Goal: Task Accomplishment & Management: Manage account settings

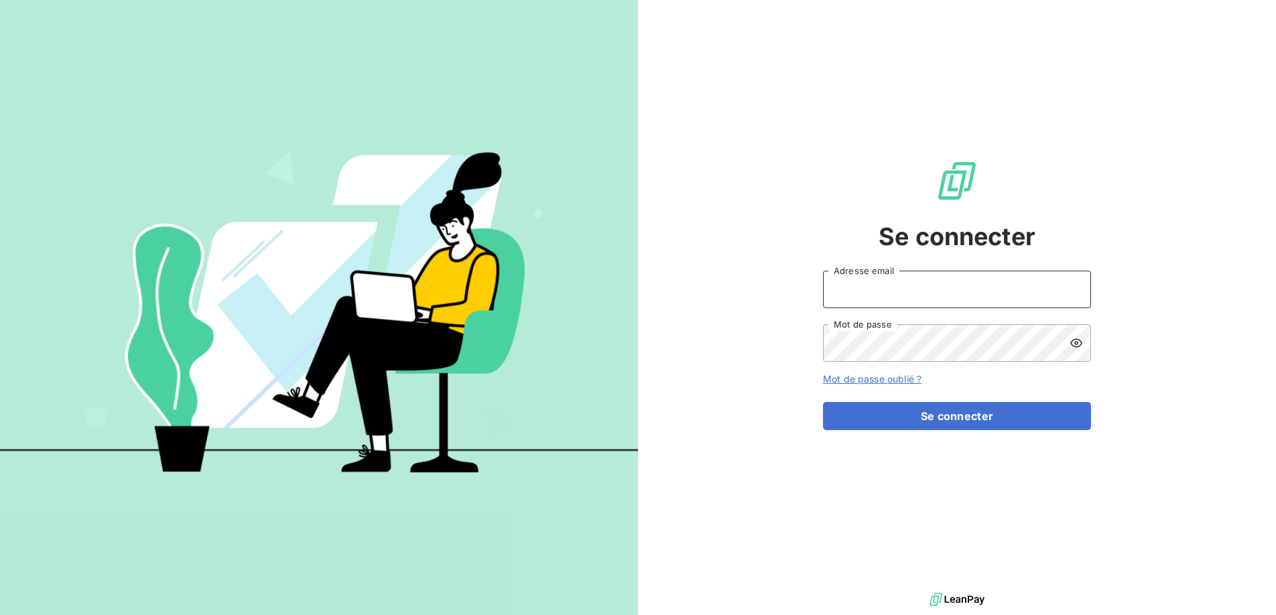
click at [877, 295] on input "Adresse email" at bounding box center [957, 290] width 268 height 38
type input "[DOMAIN_NAME][EMAIL_ADDRESS][DOMAIN_NAME]"
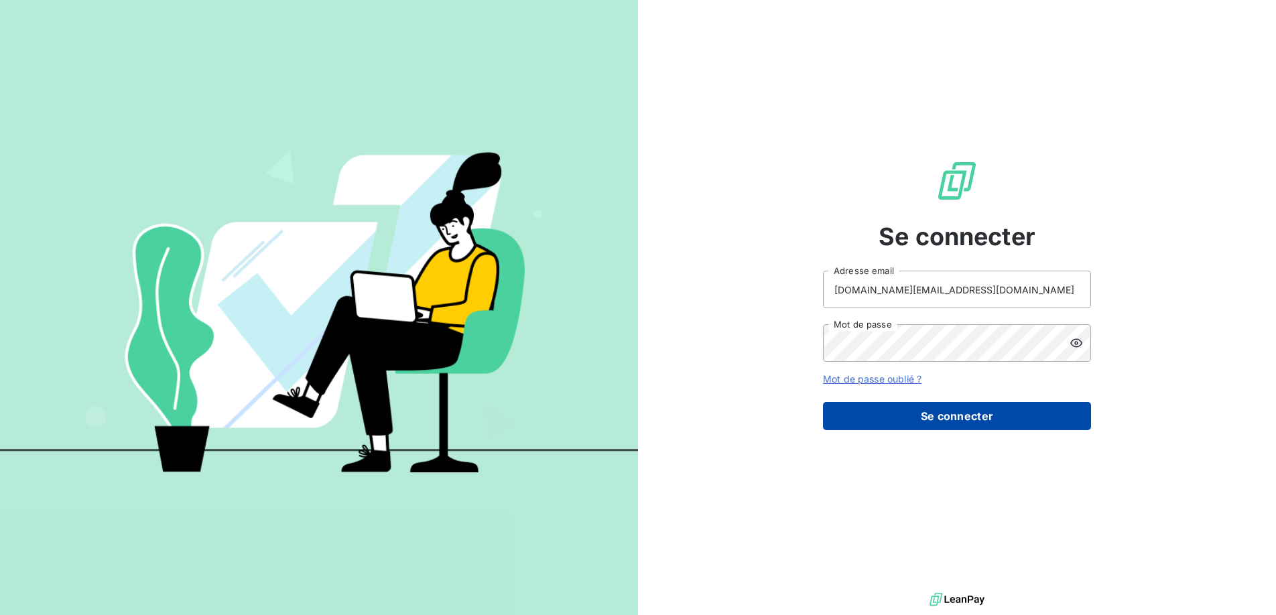
click at [954, 419] on button "Se connecter" at bounding box center [957, 416] width 268 height 28
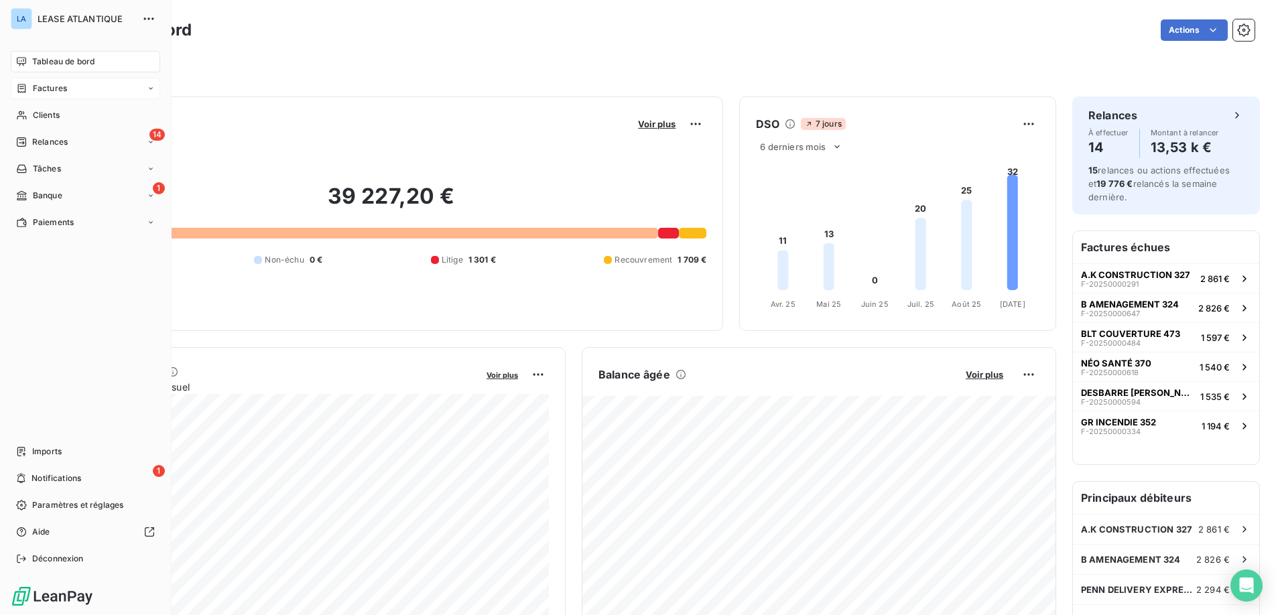
click at [59, 89] on span "Factures" at bounding box center [50, 88] width 34 height 12
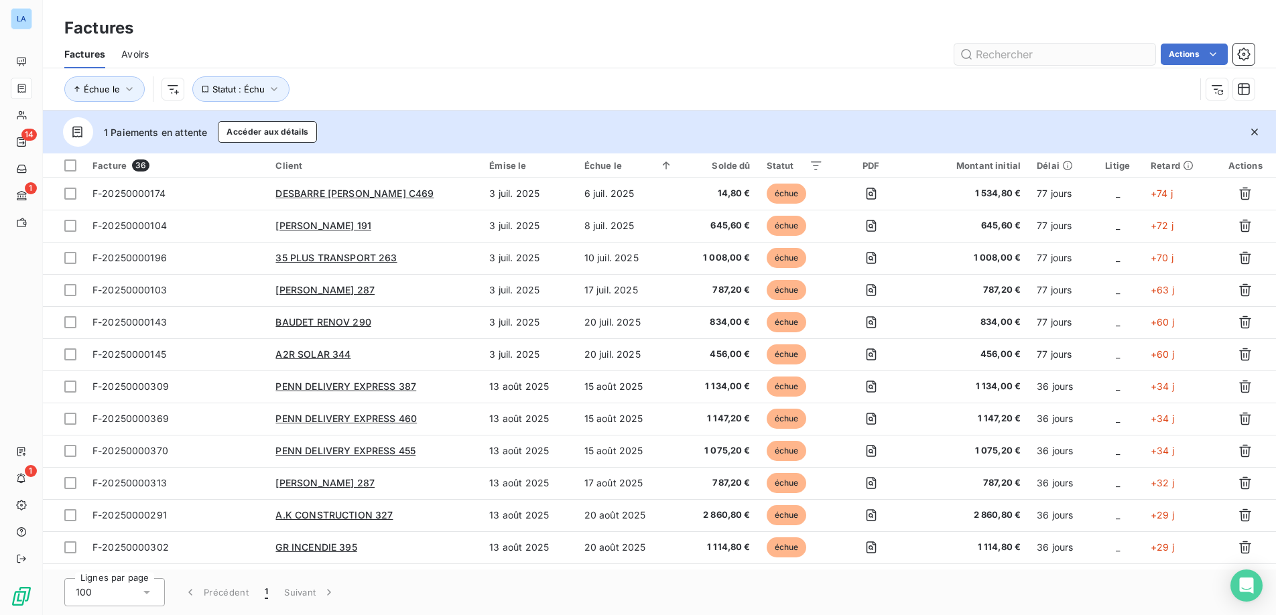
click at [998, 57] on input "text" at bounding box center [1054, 54] width 201 height 21
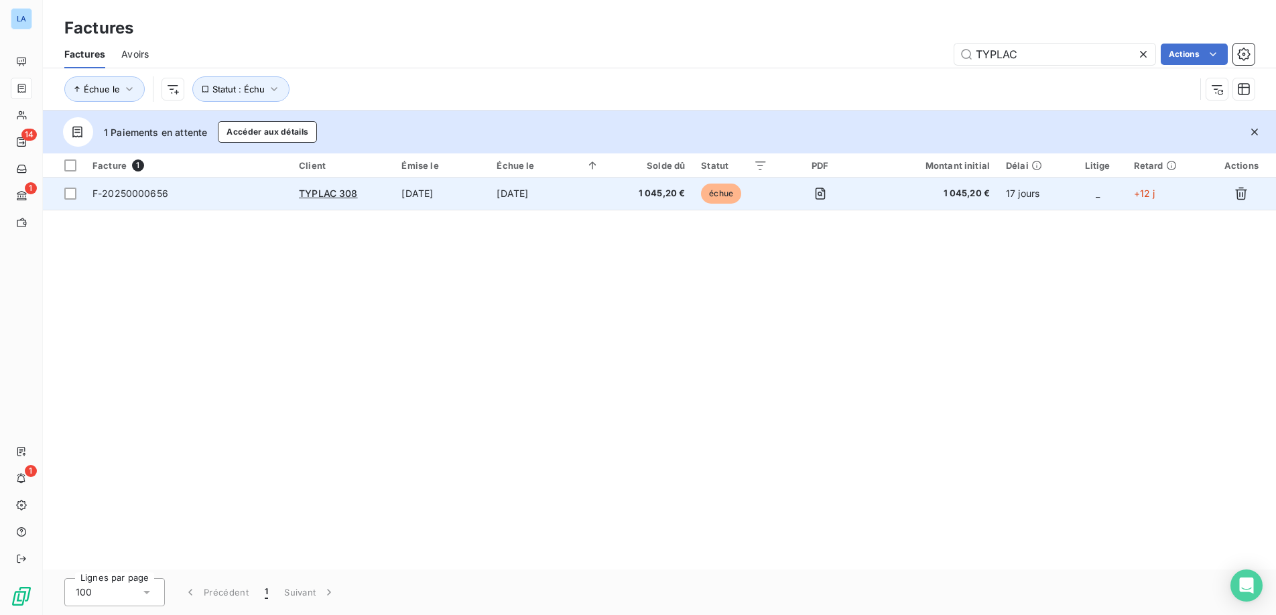
type input "TYPLAC"
click at [127, 191] on span "F-20250000656" at bounding box center [130, 193] width 76 height 11
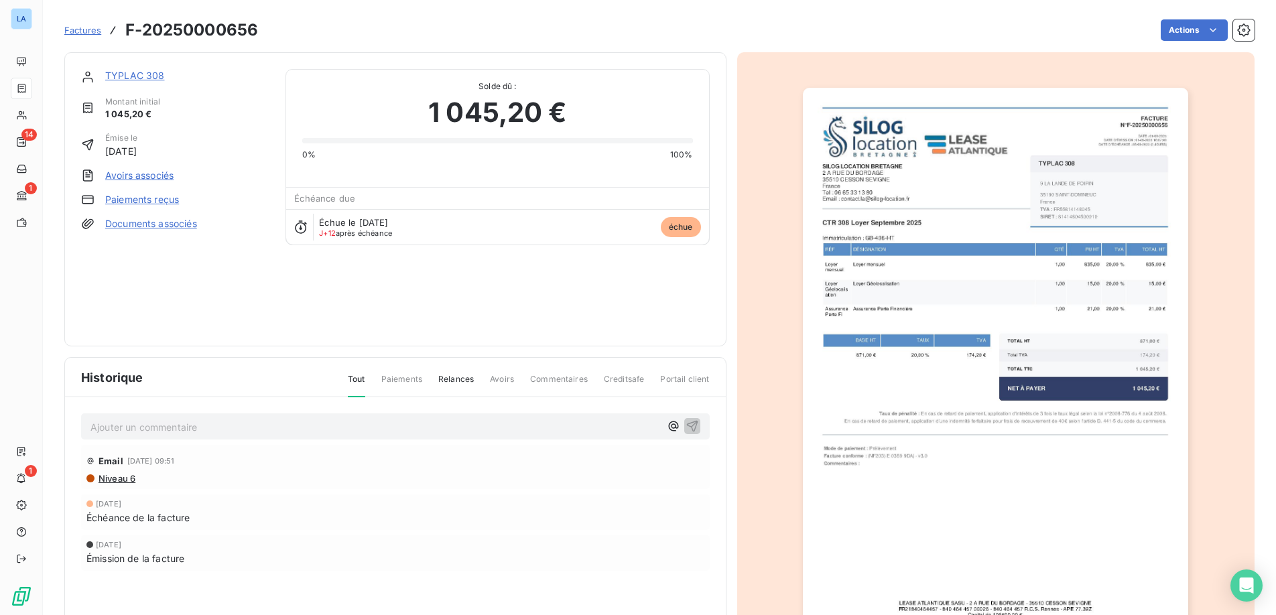
click at [131, 196] on link "Paiements reçus" at bounding box center [142, 199] width 74 height 13
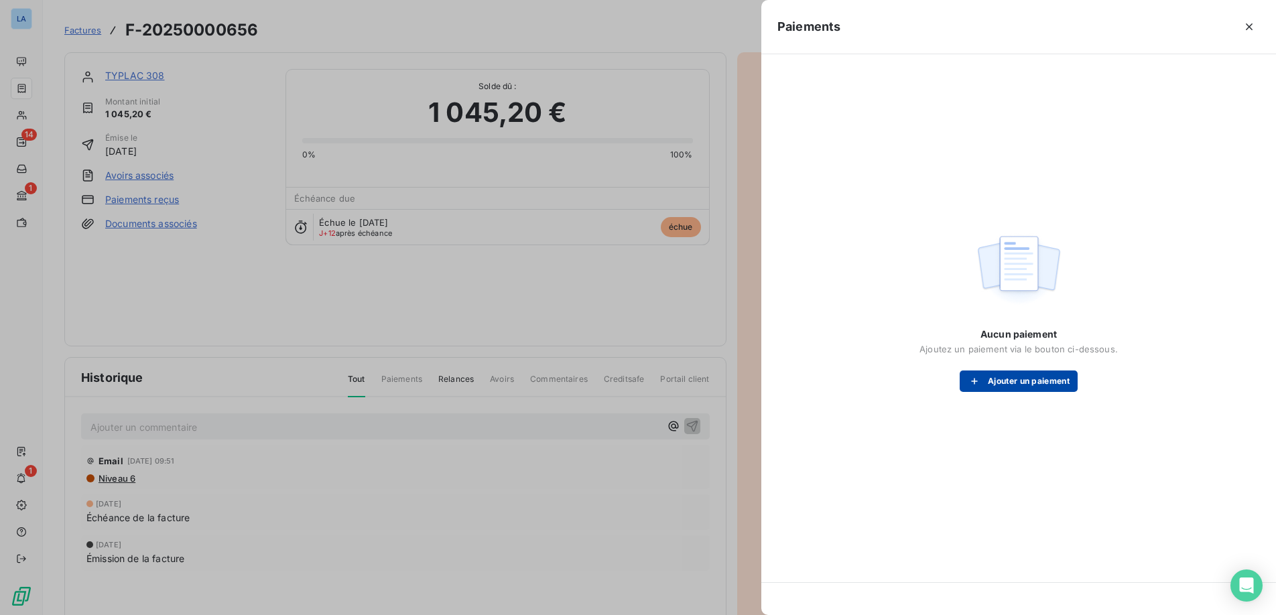
click at [1026, 383] on button "Ajouter un paiement" at bounding box center [1019, 381] width 118 height 21
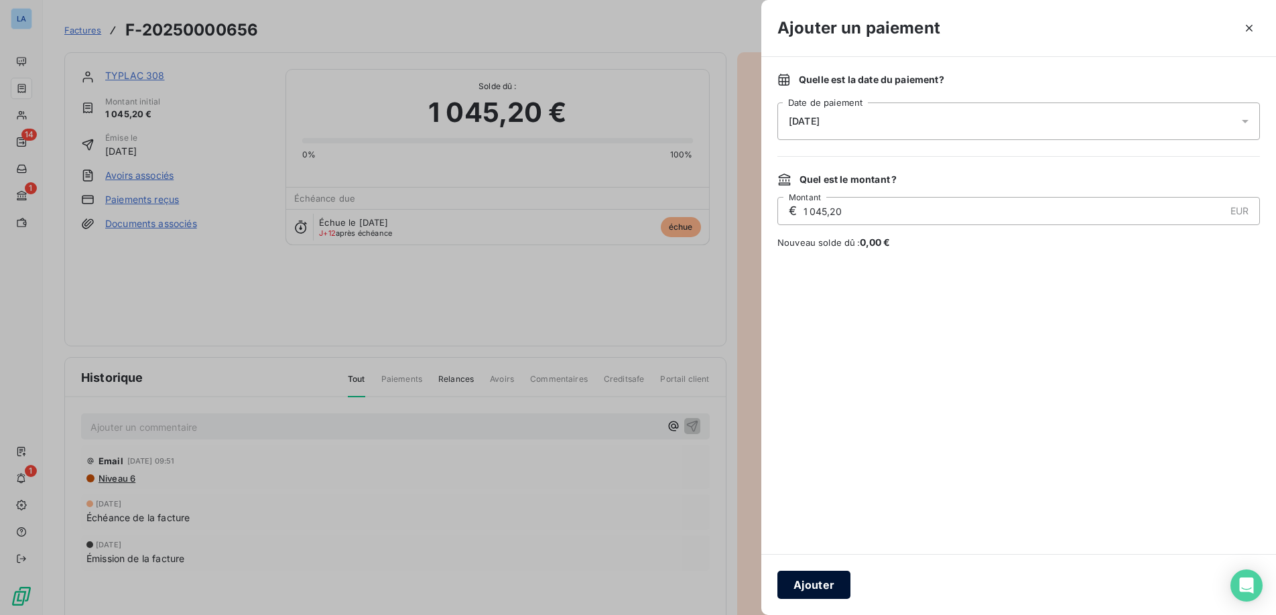
click at [804, 587] on button "Ajouter" at bounding box center [813, 585] width 73 height 28
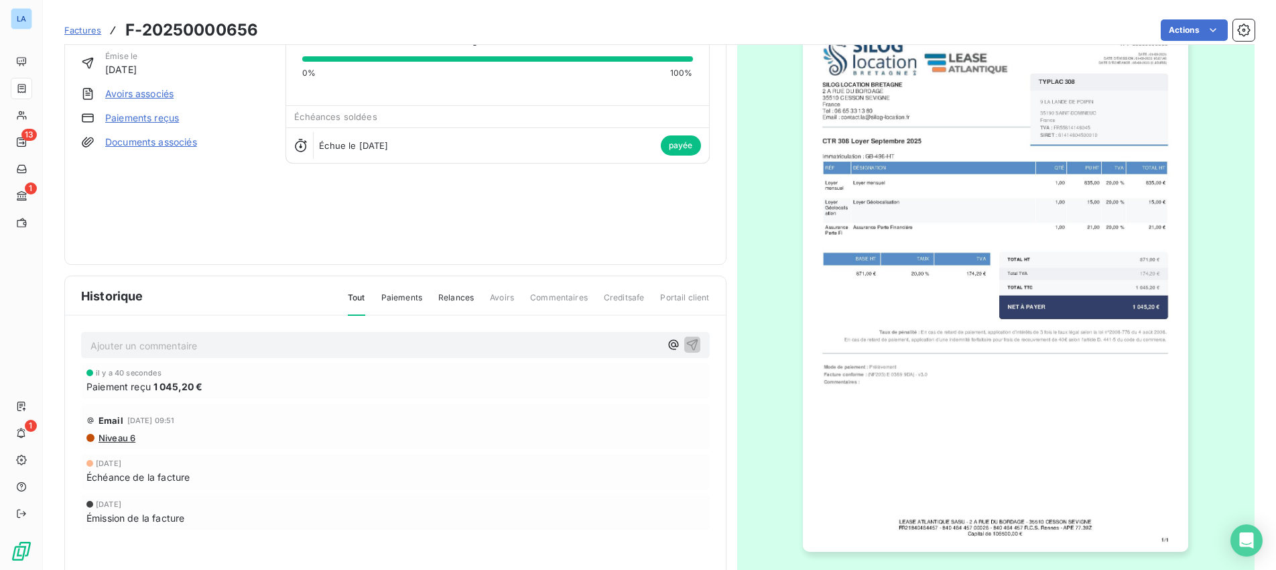
scroll to position [86, 0]
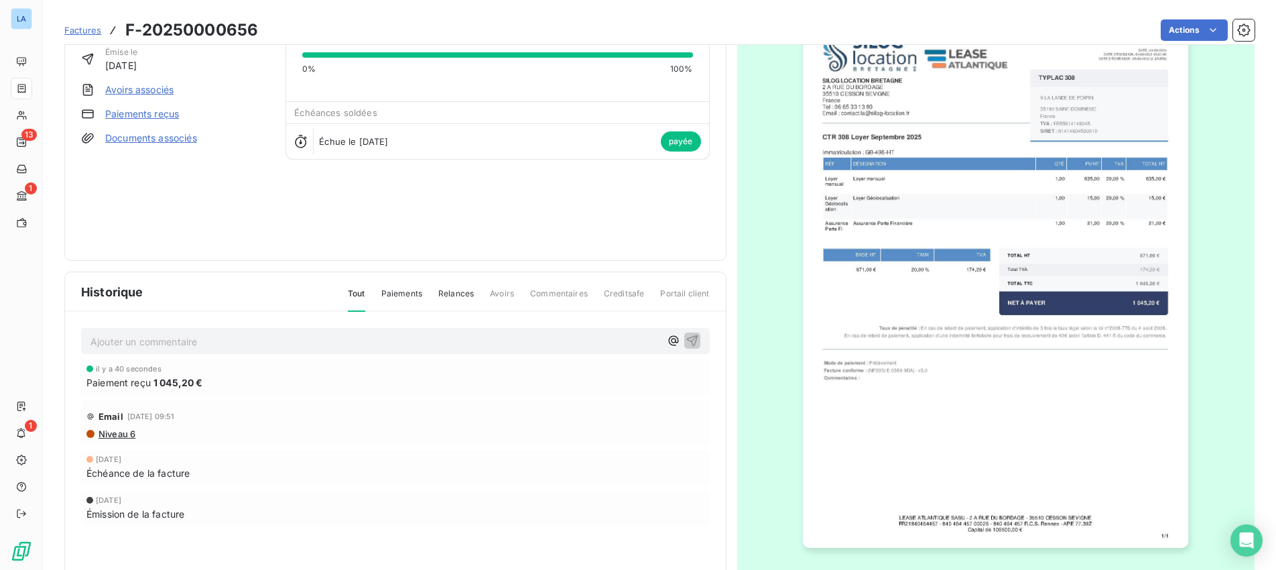
click at [121, 116] on link "Paiements reçus" at bounding box center [142, 113] width 74 height 13
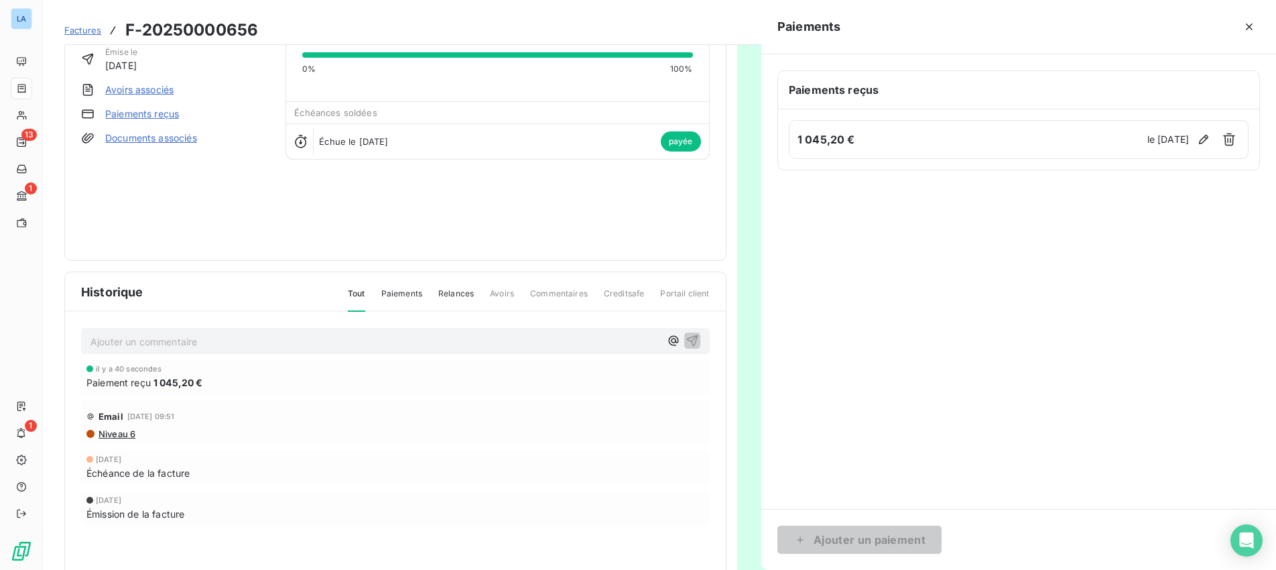
click at [121, 111] on div at bounding box center [638, 285] width 1276 height 570
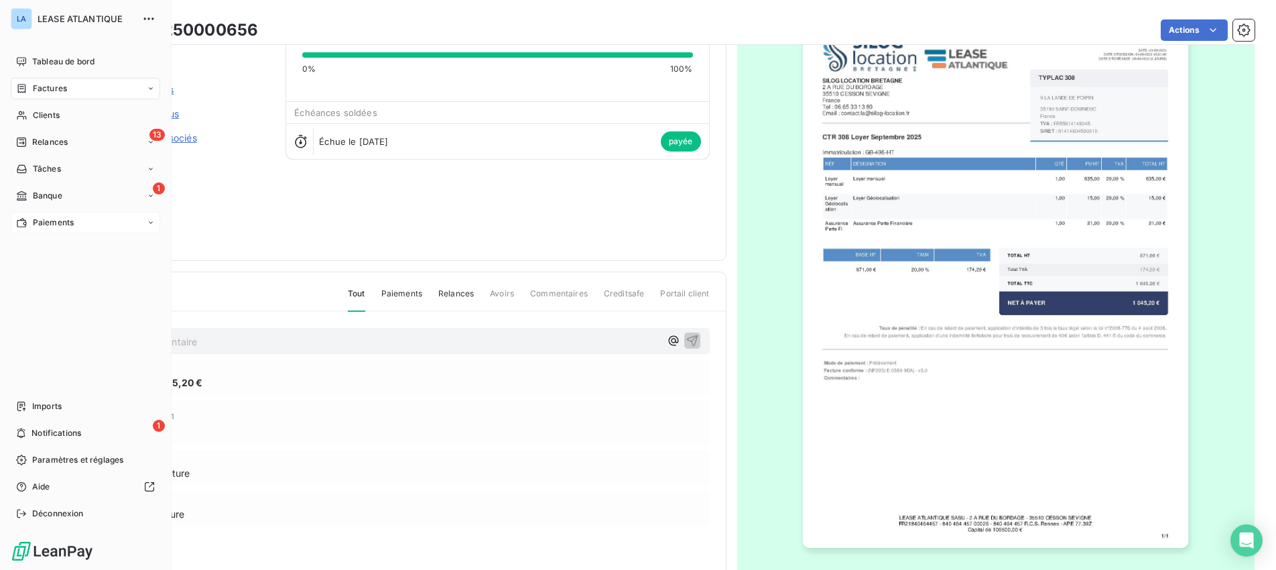
click at [49, 224] on span "Paiements" at bounding box center [53, 222] width 41 height 12
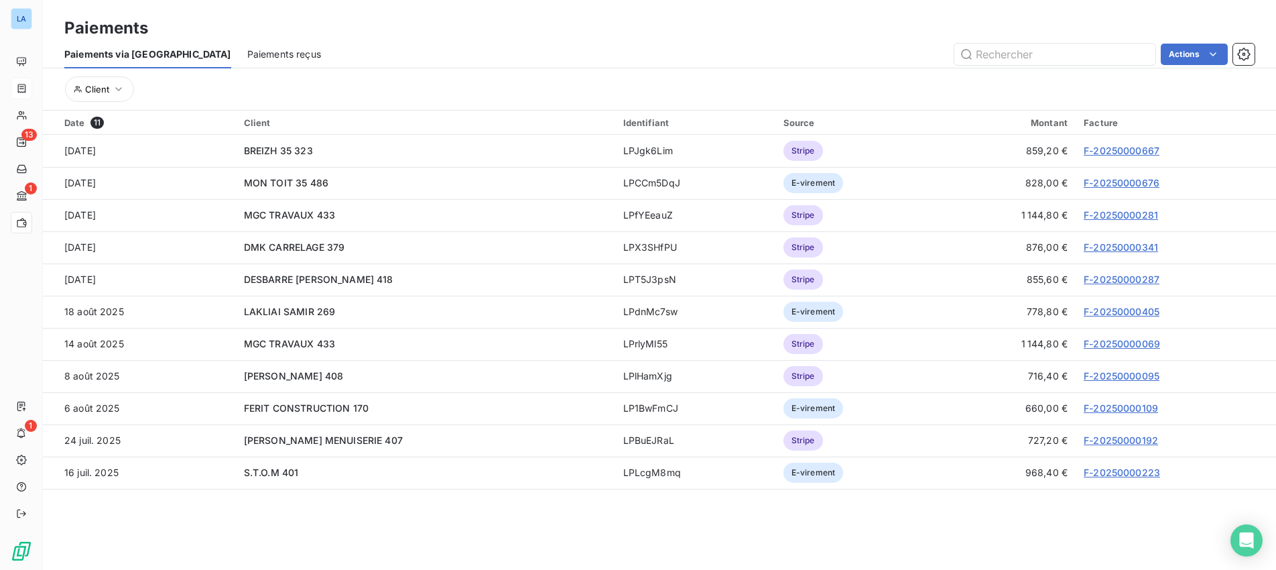
click at [247, 54] on span "Paiements reçus" at bounding box center [284, 54] width 74 height 13
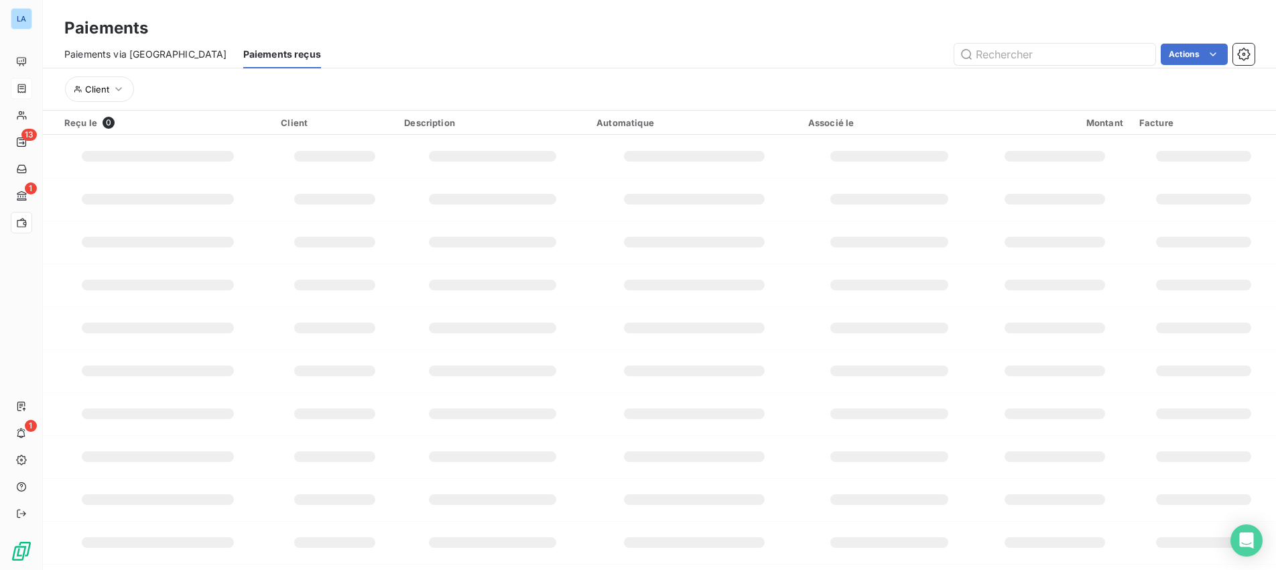
click at [243, 58] on span "Paiements reçus" at bounding box center [282, 54] width 78 height 13
click at [112, 90] on icon "button" at bounding box center [118, 88] width 13 height 13
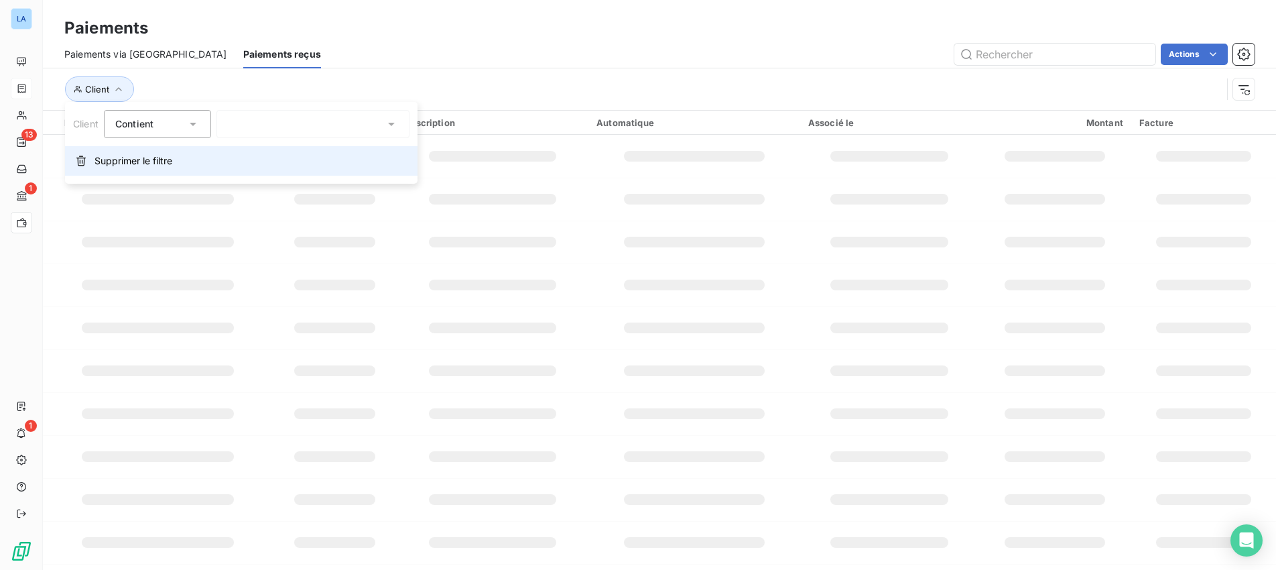
click at [127, 161] on span "Supprimer le filtre" at bounding box center [133, 160] width 78 height 13
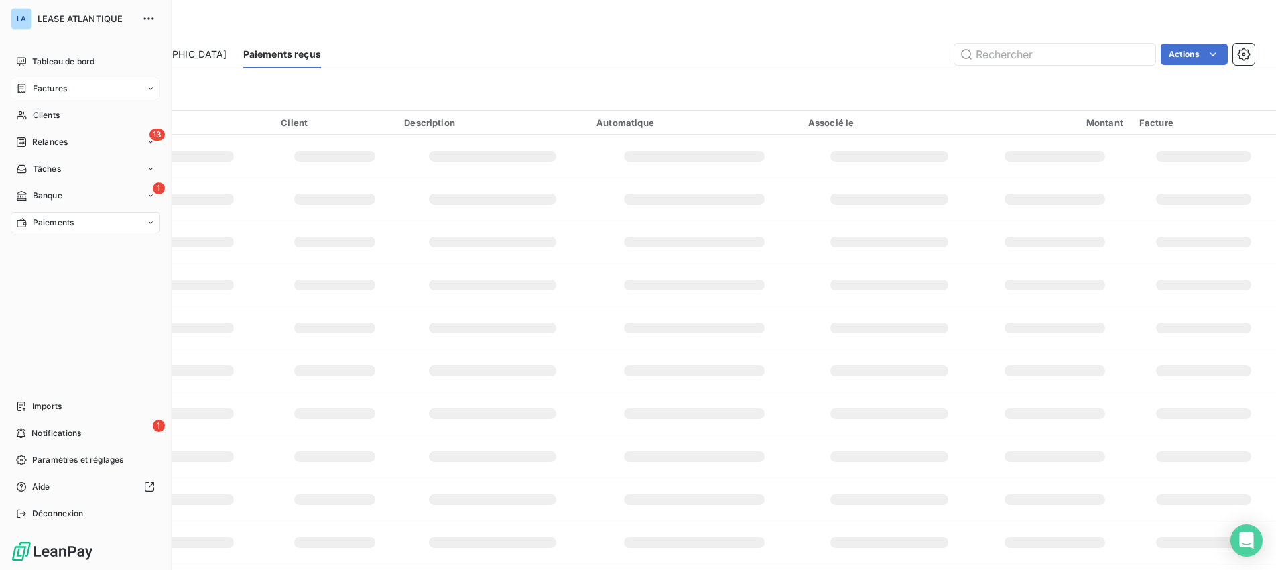
click at [59, 222] on span "Paiements" at bounding box center [53, 222] width 41 height 12
click at [56, 249] on span "Paiements reçus" at bounding box center [64, 249] width 65 height 12
click at [64, 66] on span "Tableau de bord" at bounding box center [63, 62] width 62 height 12
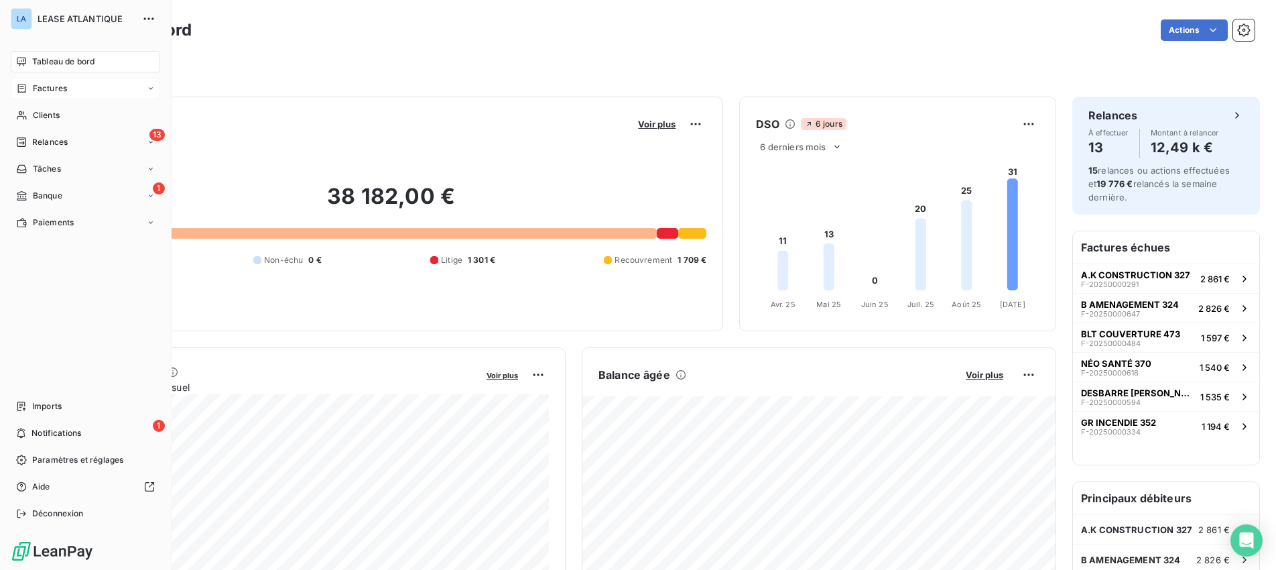
click at [47, 90] on span "Factures" at bounding box center [50, 88] width 34 height 12
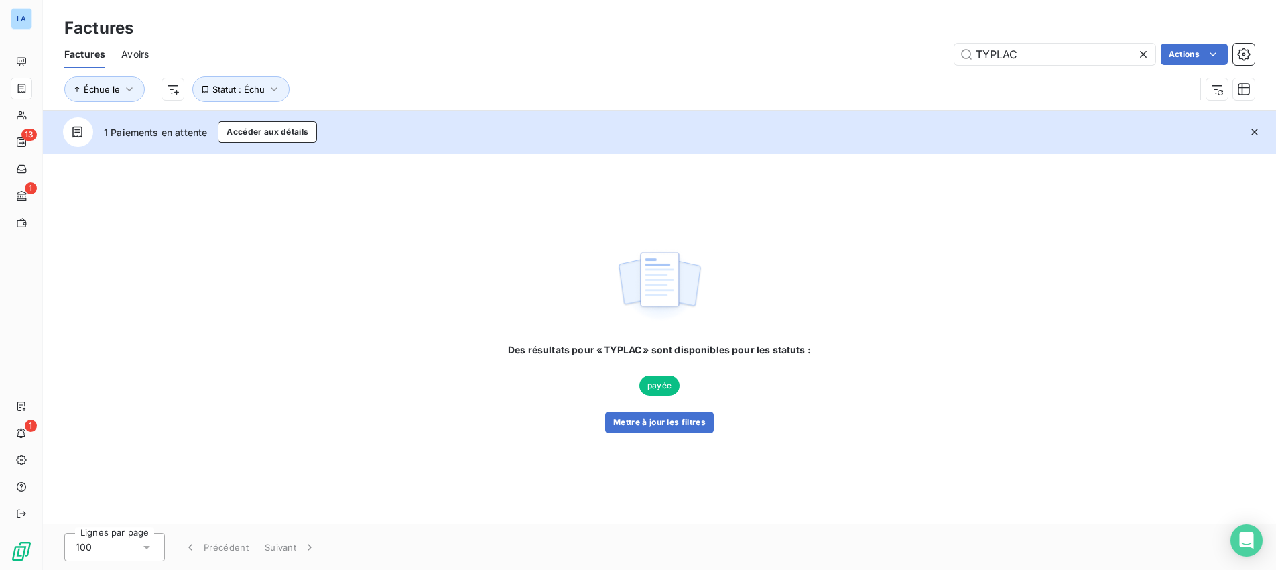
click at [1141, 55] on icon at bounding box center [1143, 54] width 7 height 7
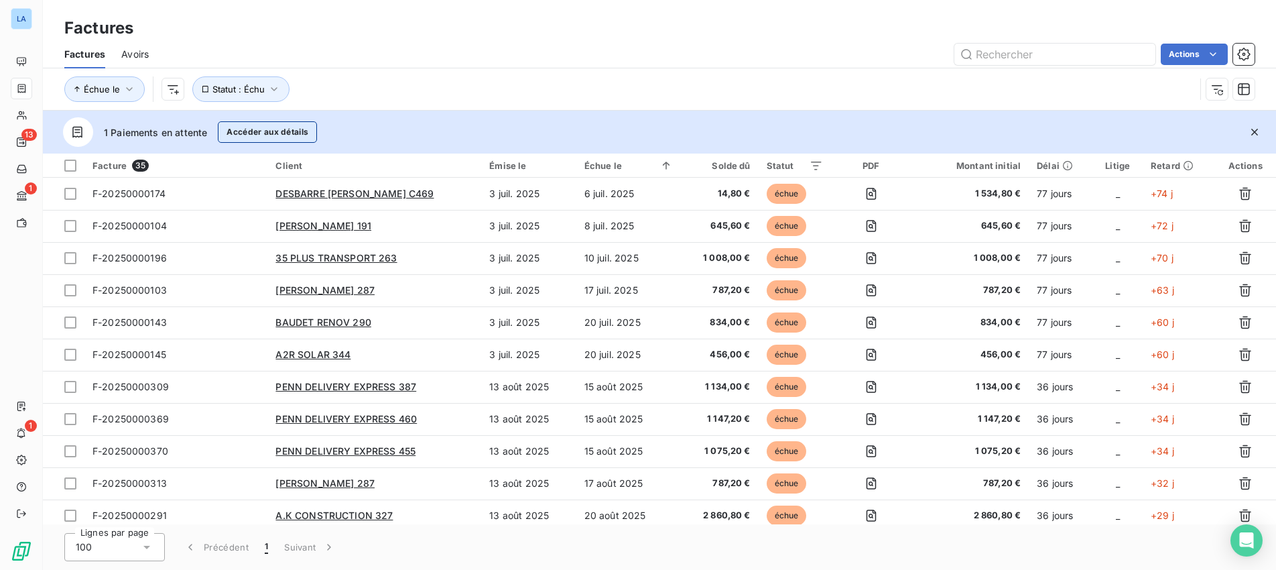
click at [246, 131] on button "Accéder aux détails" at bounding box center [267, 131] width 99 height 21
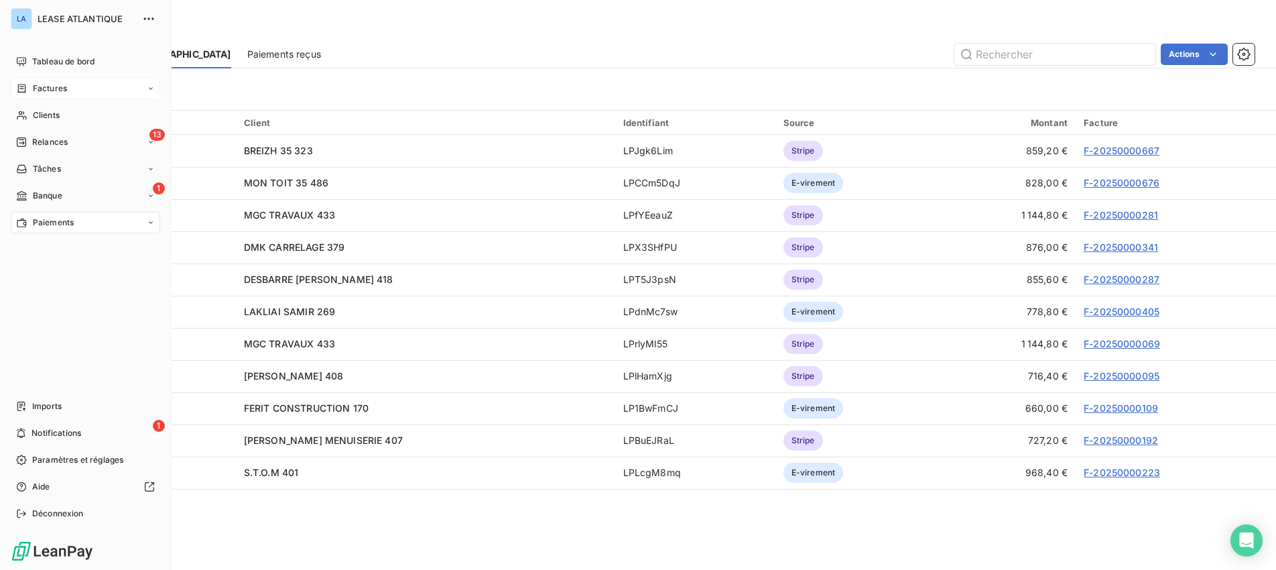
click at [46, 86] on span "Factures" at bounding box center [50, 88] width 34 height 12
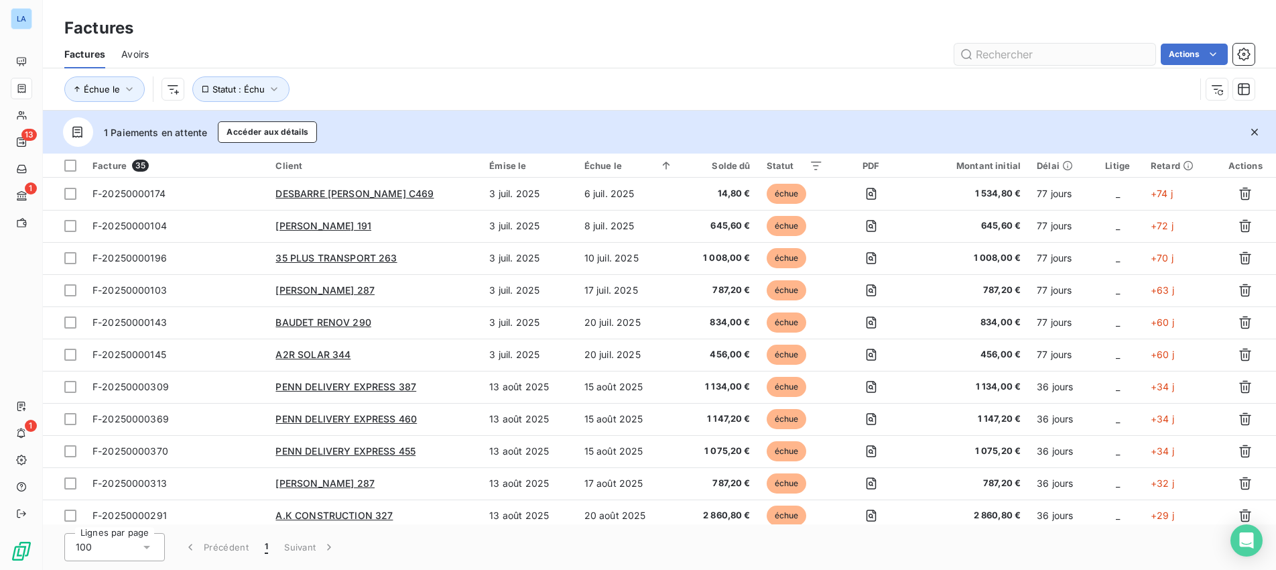
click at [1040, 56] on input "text" at bounding box center [1054, 54] width 201 height 21
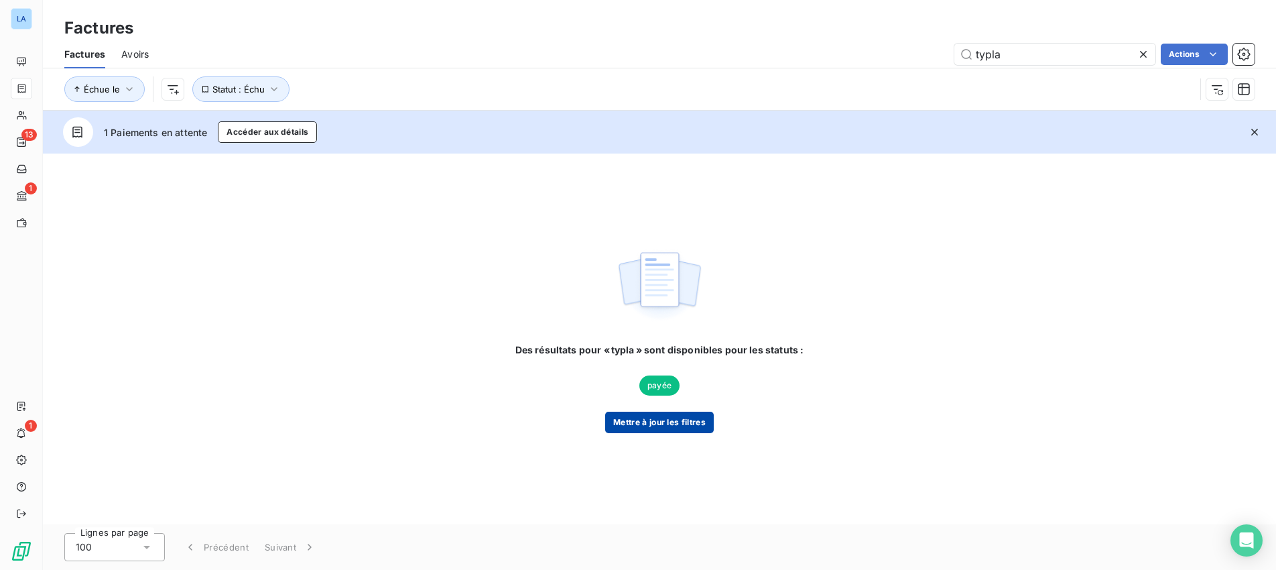
type input "typla"
click at [662, 421] on button "Mettre à jour les filtres" at bounding box center [659, 421] width 109 height 21
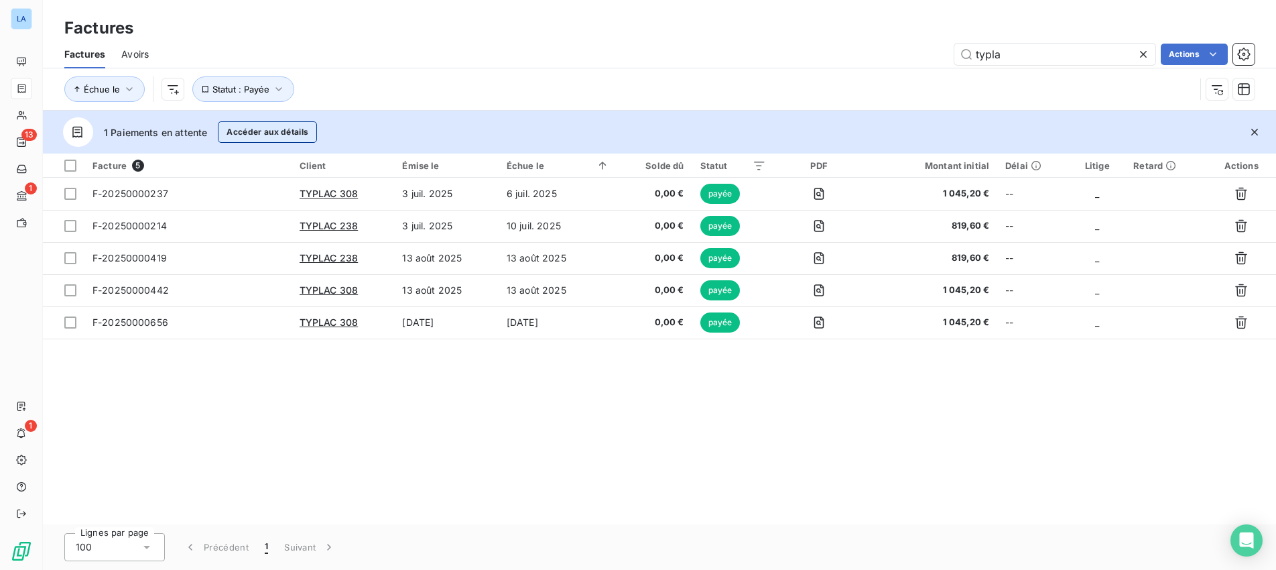
click at [269, 137] on button "Accéder aux détails" at bounding box center [267, 131] width 99 height 21
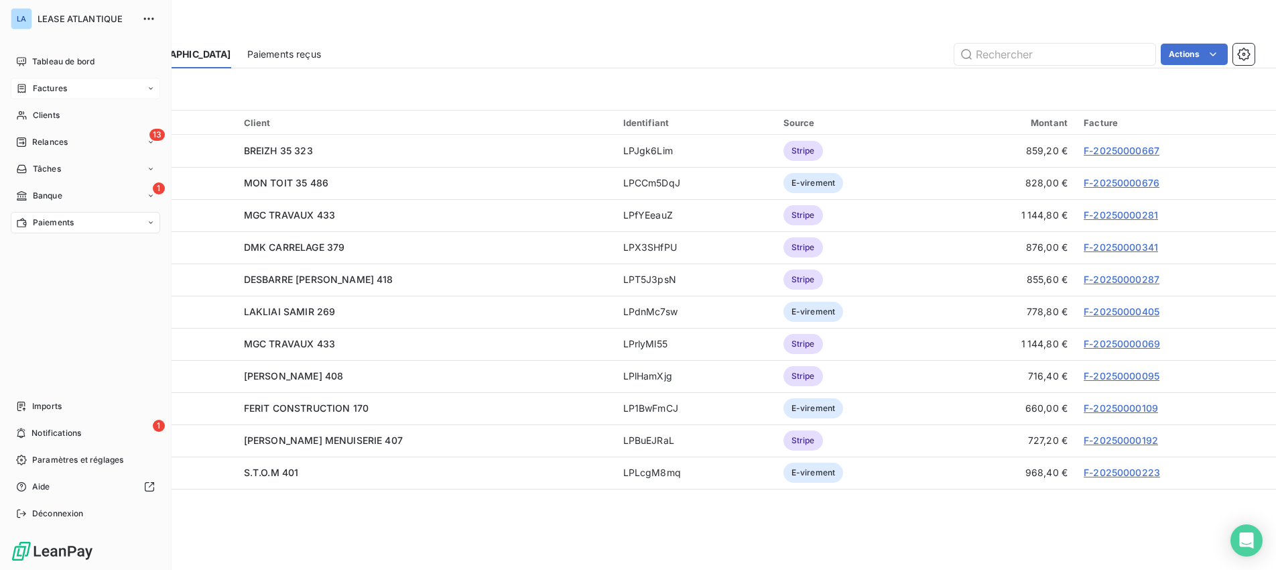
click at [44, 224] on span "Paiements" at bounding box center [53, 222] width 41 height 12
click at [60, 249] on span "Paiements reçus" at bounding box center [64, 249] width 65 height 12
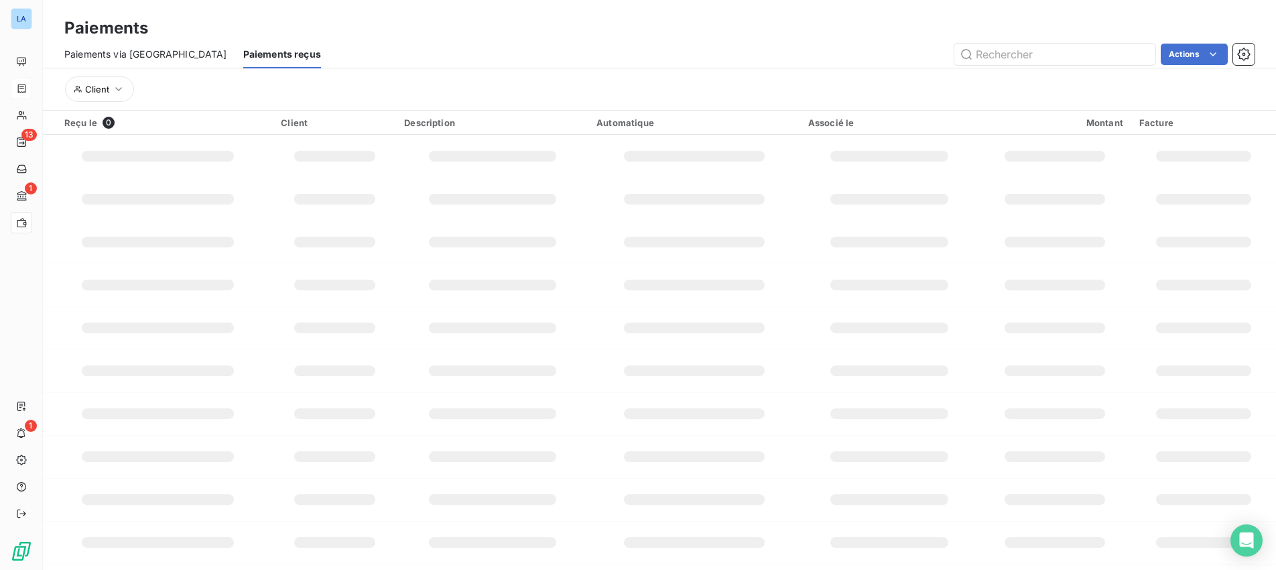
click at [243, 52] on span "Paiements reçus" at bounding box center [282, 54] width 78 height 13
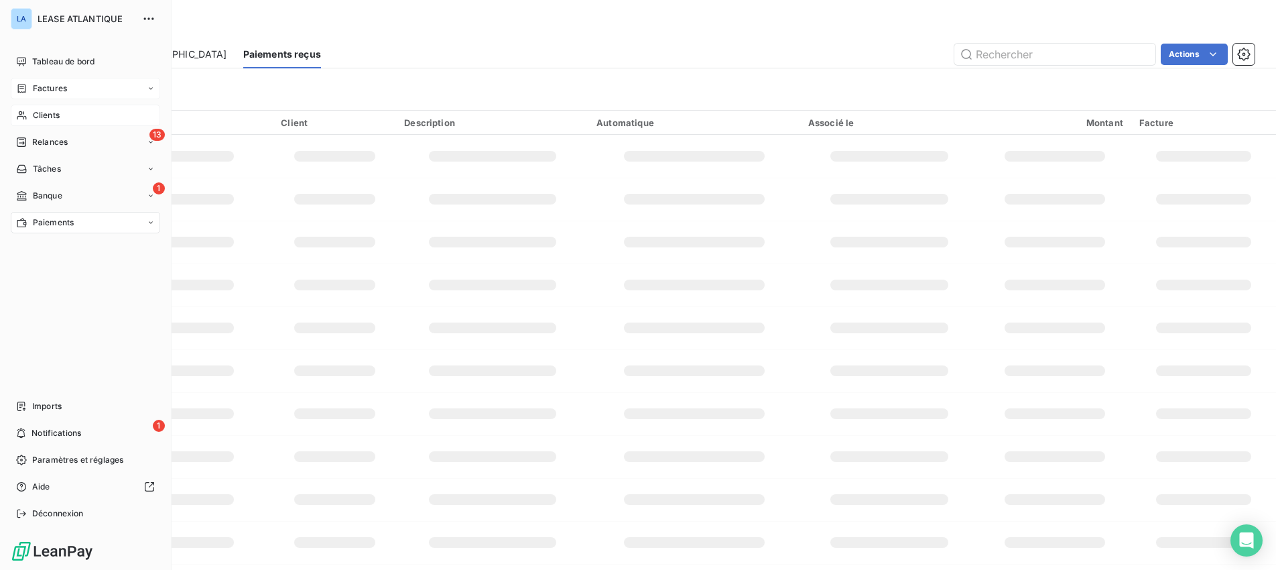
click at [50, 117] on span "Clients" at bounding box center [46, 115] width 27 height 12
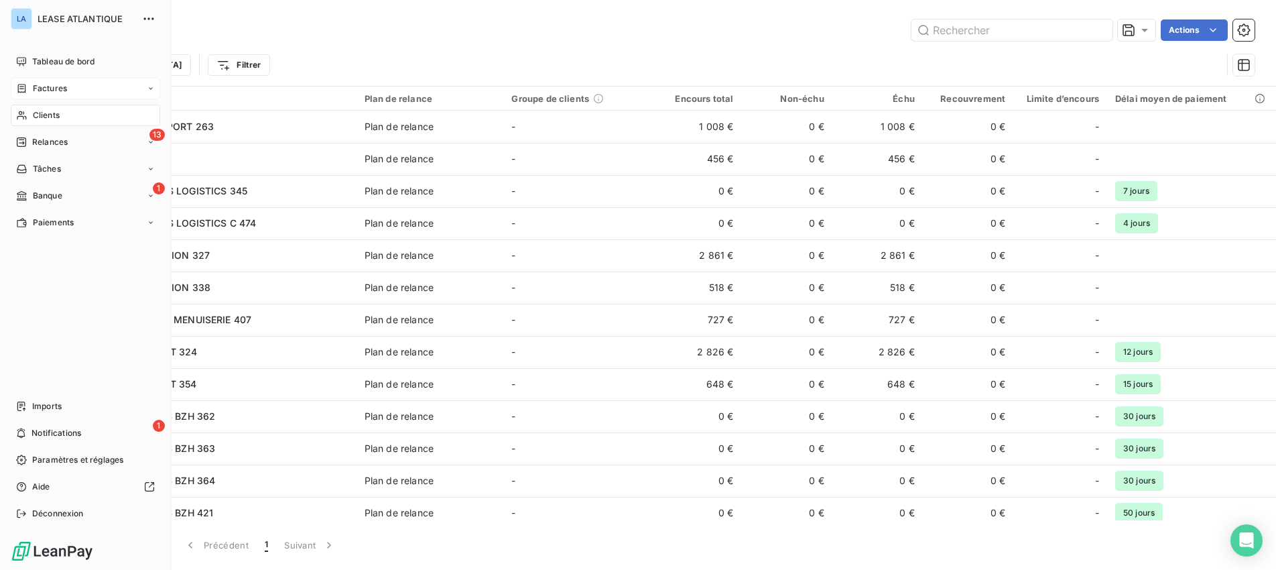
click at [56, 90] on span "Factures" at bounding box center [50, 88] width 34 height 12
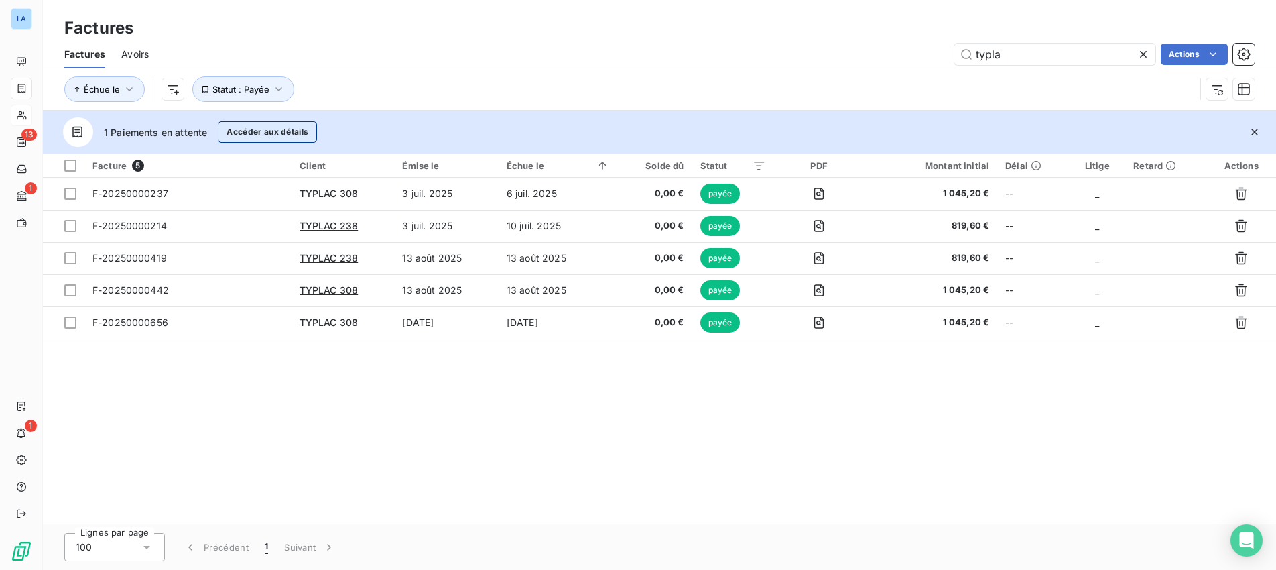
click at [260, 133] on button "Accéder aux détails" at bounding box center [267, 131] width 99 height 21
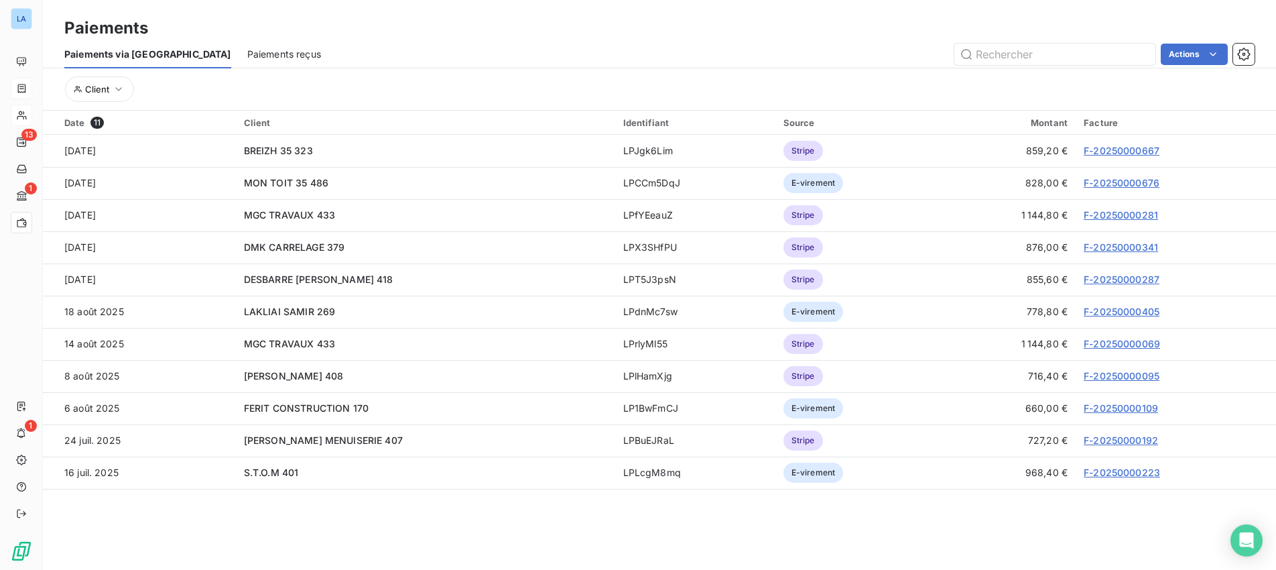
click at [247, 53] on span "Paiements reçus" at bounding box center [284, 54] width 74 height 13
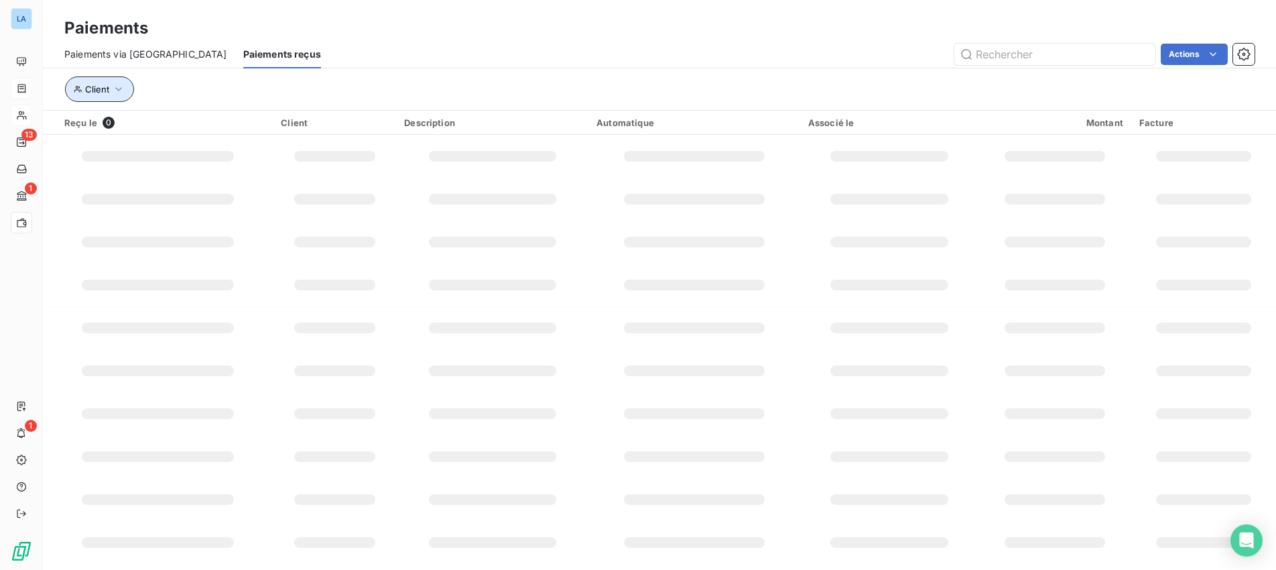
click at [116, 95] on icon "button" at bounding box center [118, 88] width 13 height 13
click at [296, 120] on div at bounding box center [312, 124] width 193 height 28
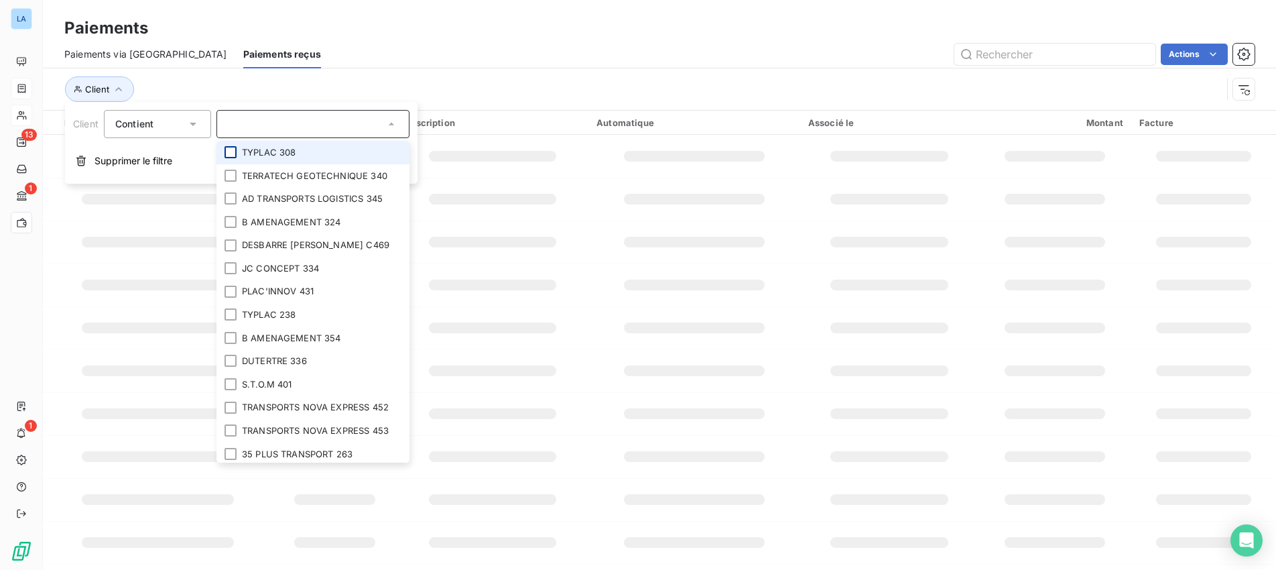
click at [232, 151] on div at bounding box center [231, 152] width 12 height 12
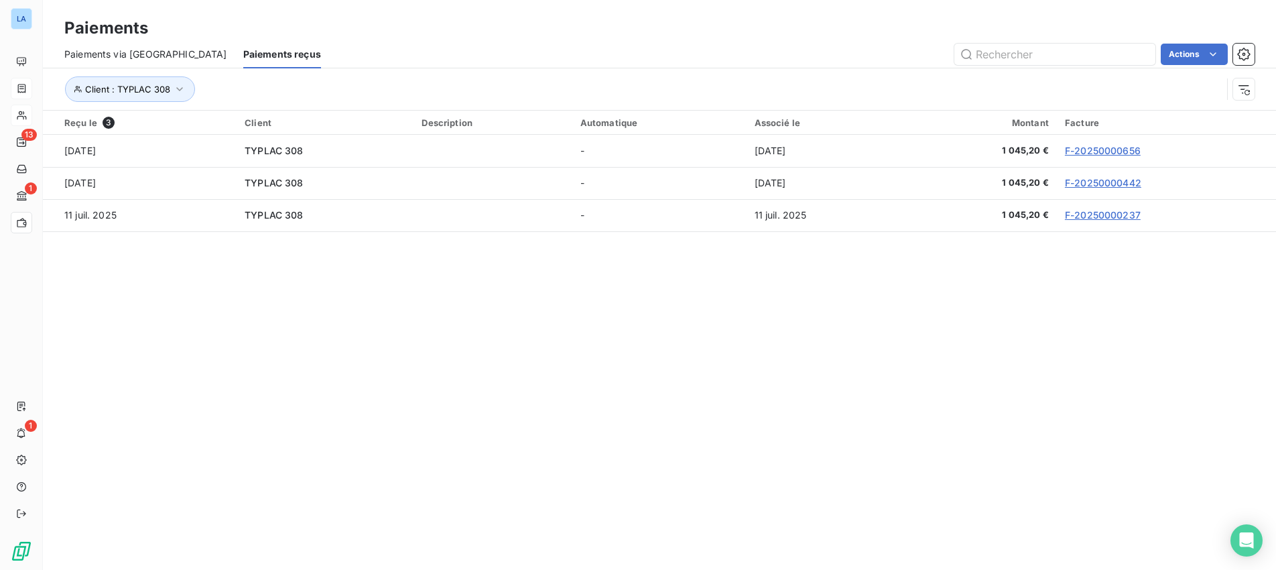
click at [661, 391] on section "Paiements Paiements via le Portail Paiements reçus Actions Client : TYPLAC 308 …" at bounding box center [659, 285] width 1233 height 570
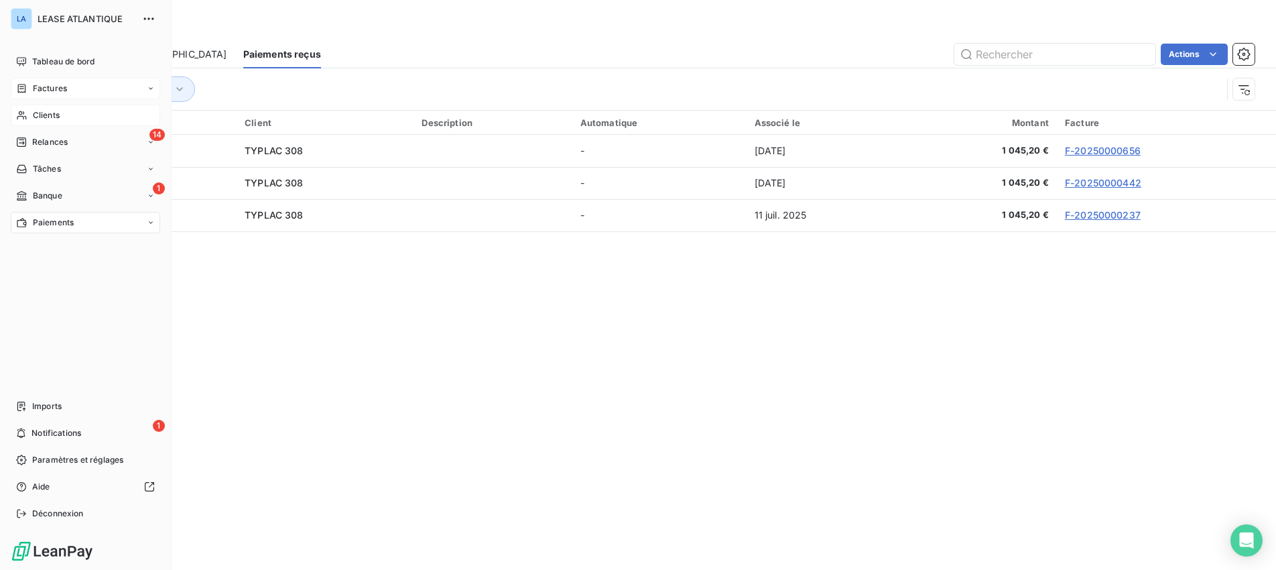
click at [43, 115] on span "Clients" at bounding box center [46, 115] width 27 height 12
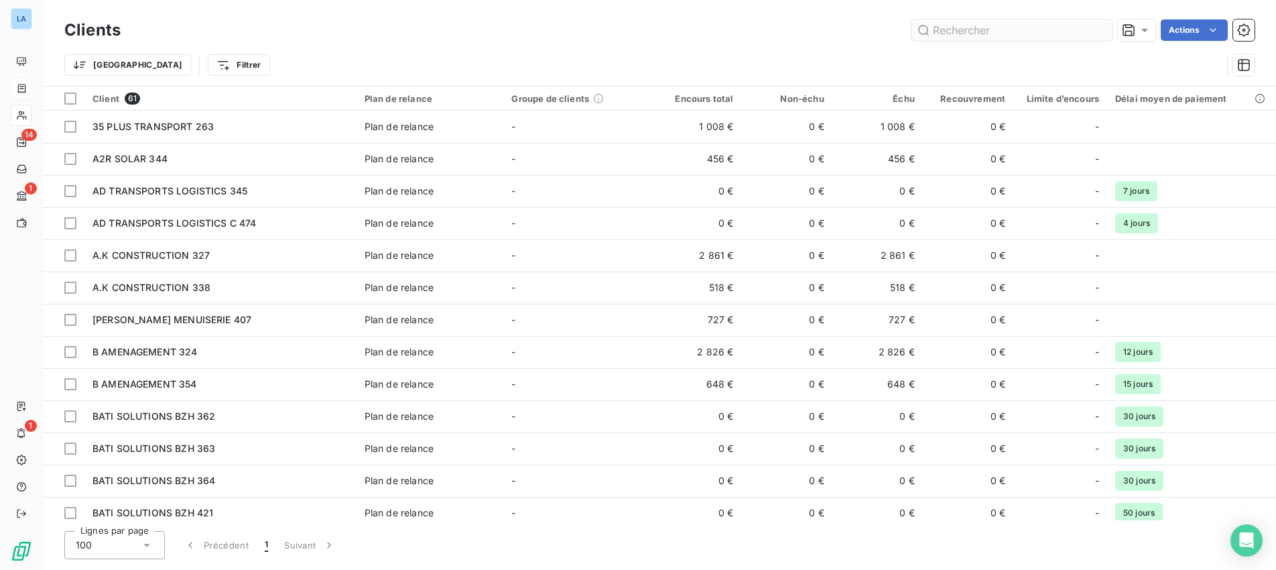
click at [958, 33] on input "text" at bounding box center [1011, 29] width 201 height 21
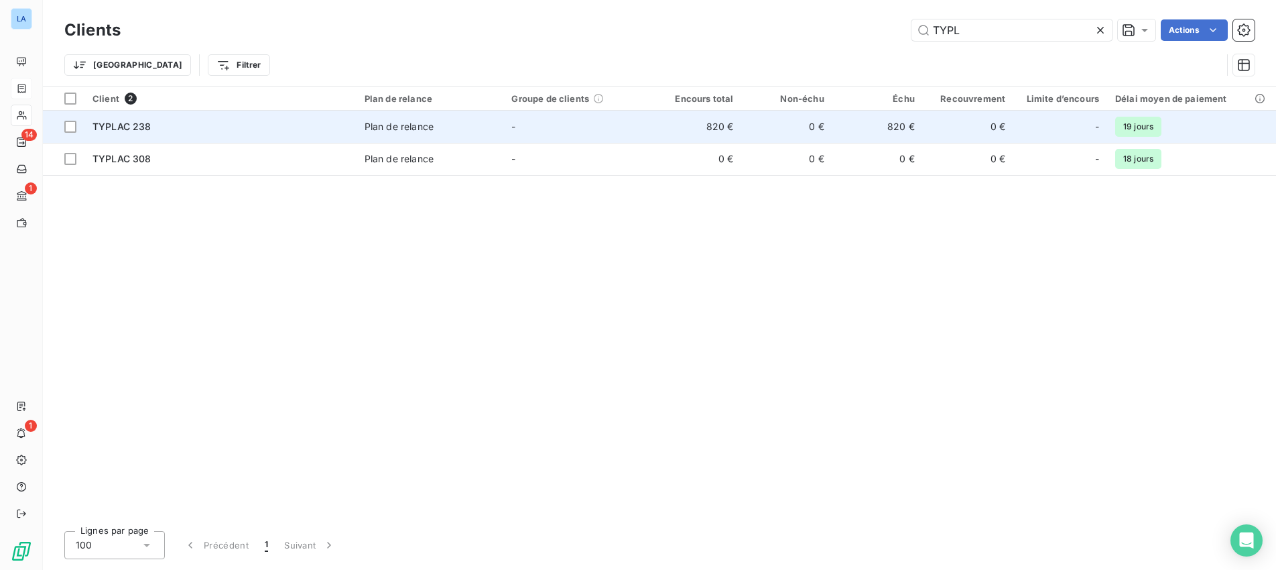
type input "TYPL"
click at [121, 124] on span "TYPLAC 238" at bounding box center [121, 126] width 59 height 11
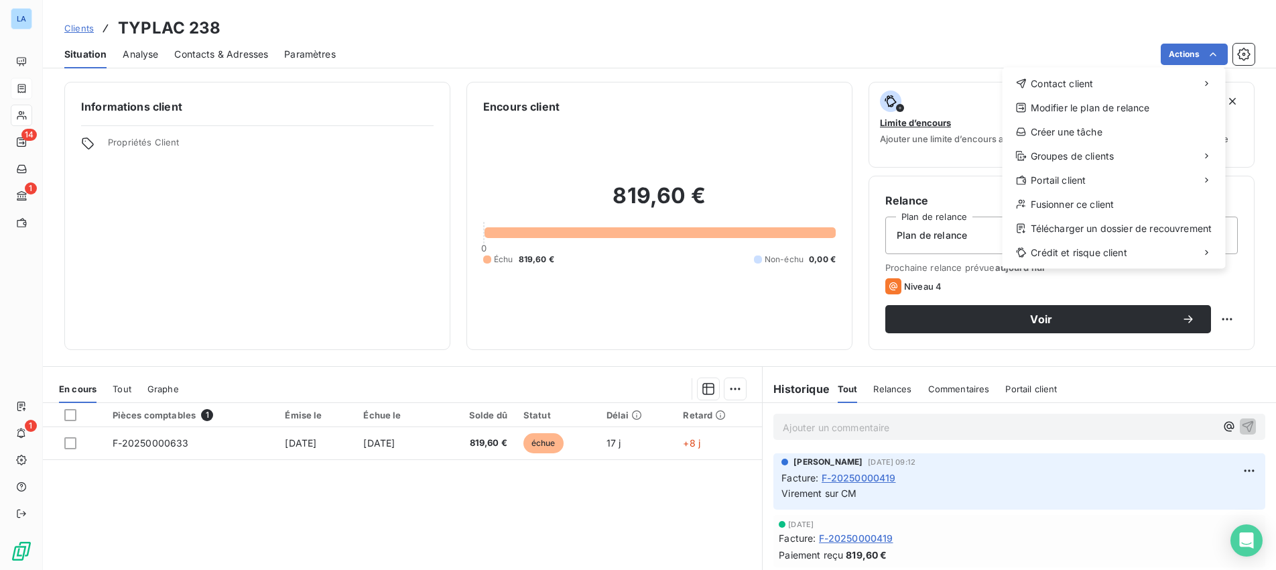
click at [676, 35] on html "LA 14 1 1 Clients TYPLAC 238 Situation Analyse Contacts & Adresses Paramètres A…" at bounding box center [638, 285] width 1276 height 570
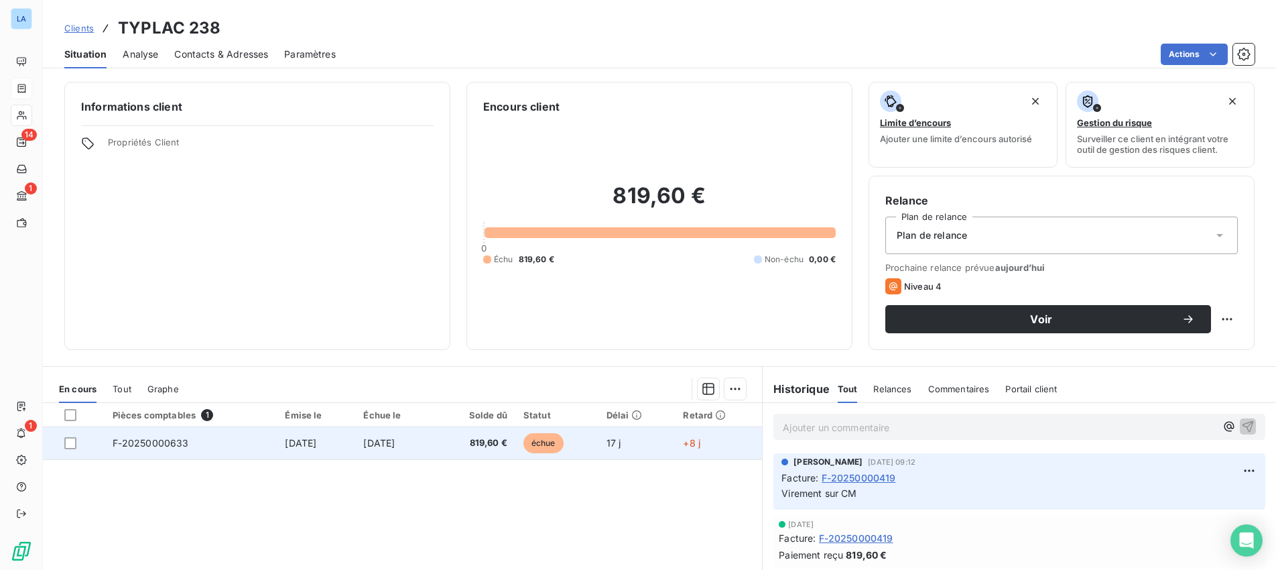
click at [137, 442] on span "F-20250000633" at bounding box center [151, 442] width 76 height 11
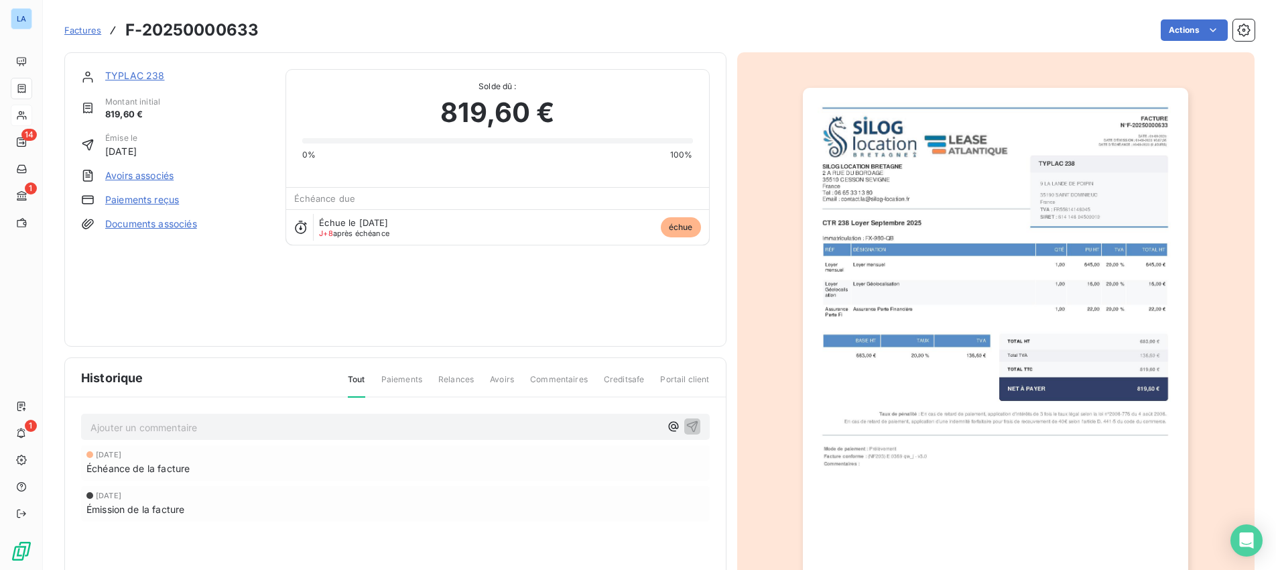
click at [135, 196] on link "Paiements reçus" at bounding box center [142, 199] width 74 height 13
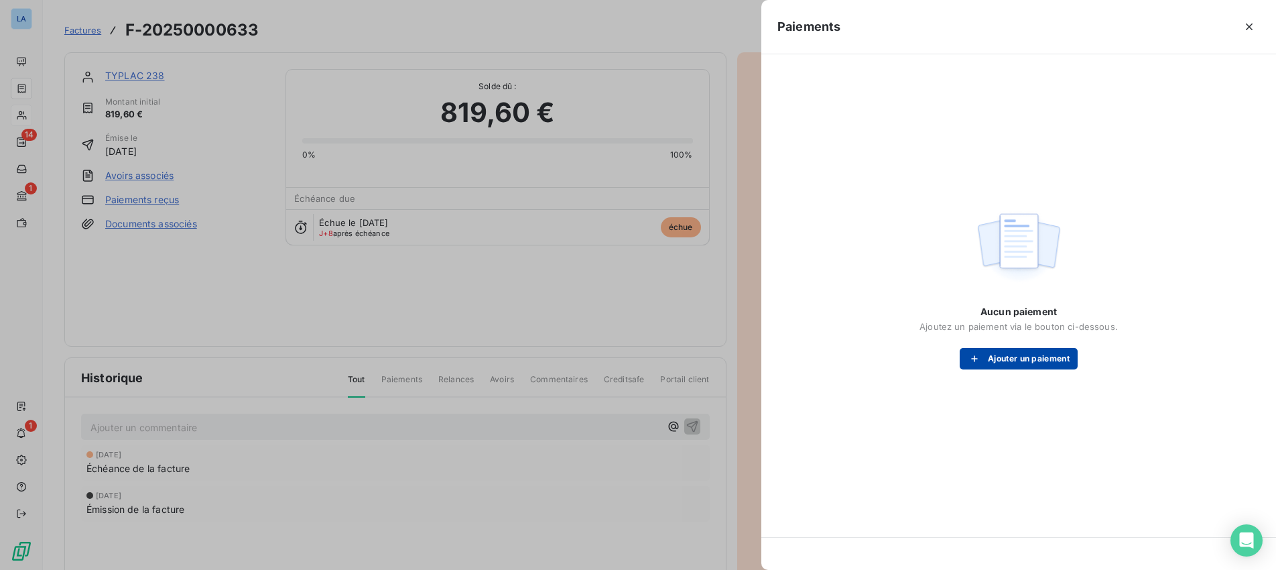
click at [1007, 355] on button "Ajouter un paiement" at bounding box center [1019, 358] width 118 height 21
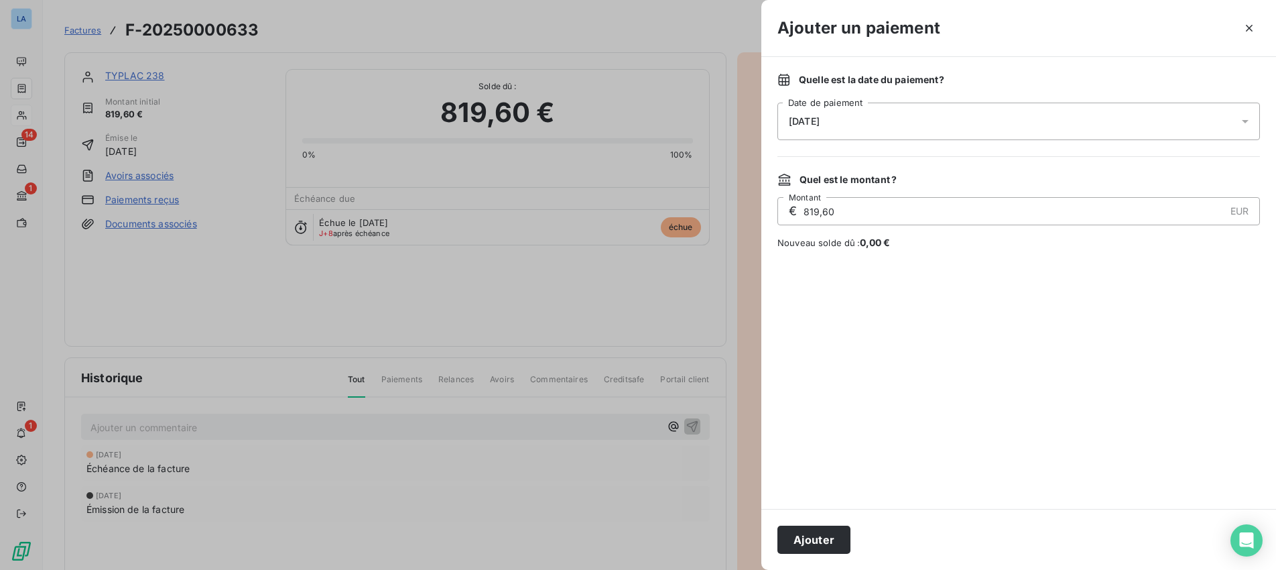
click at [828, 211] on input "819,60" at bounding box center [1013, 211] width 422 height 27
type input "819,20"
click at [808, 536] on button "Ajouter" at bounding box center [813, 539] width 73 height 28
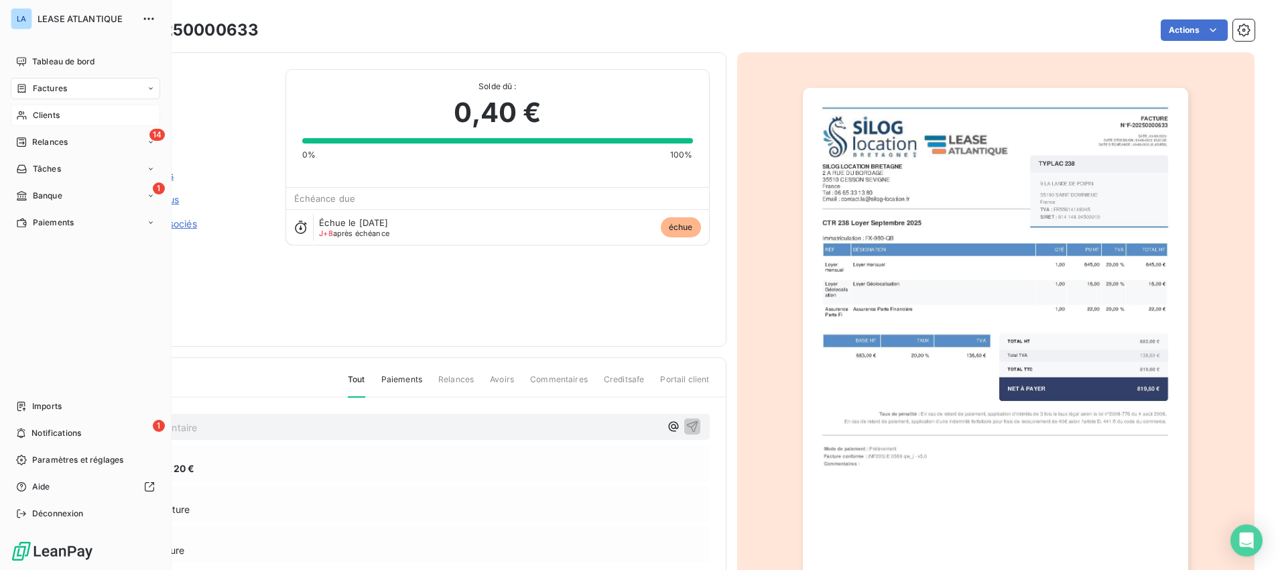
click at [42, 88] on span "Factures" at bounding box center [50, 88] width 34 height 12
click at [43, 192] on span "Relances" at bounding box center [50, 196] width 36 height 12
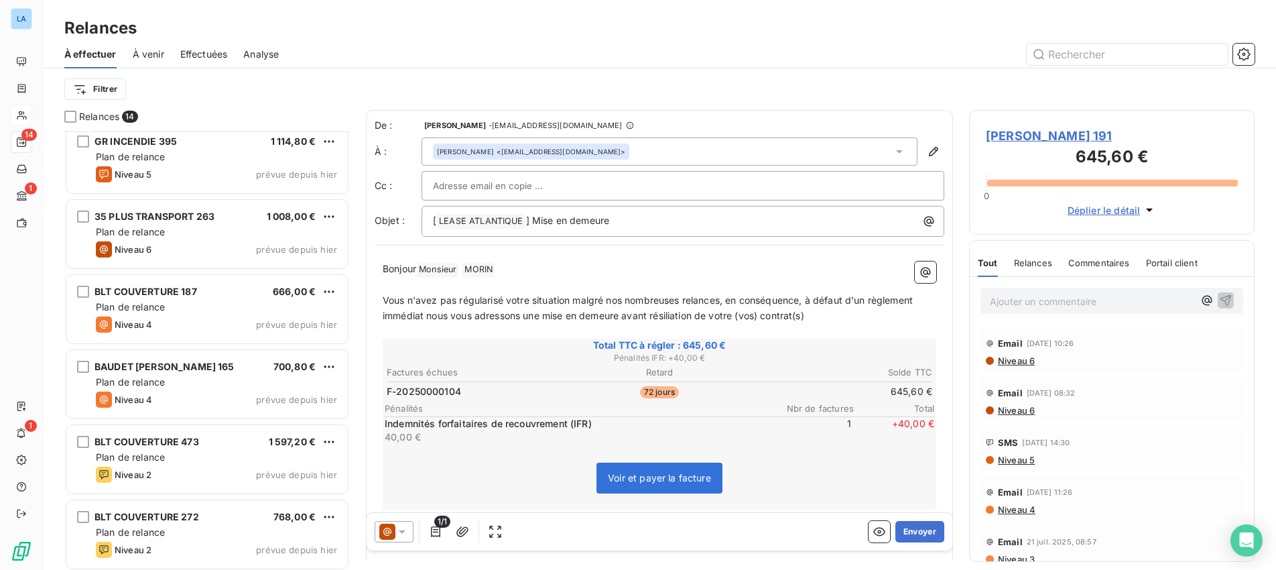
scroll to position [357, 0]
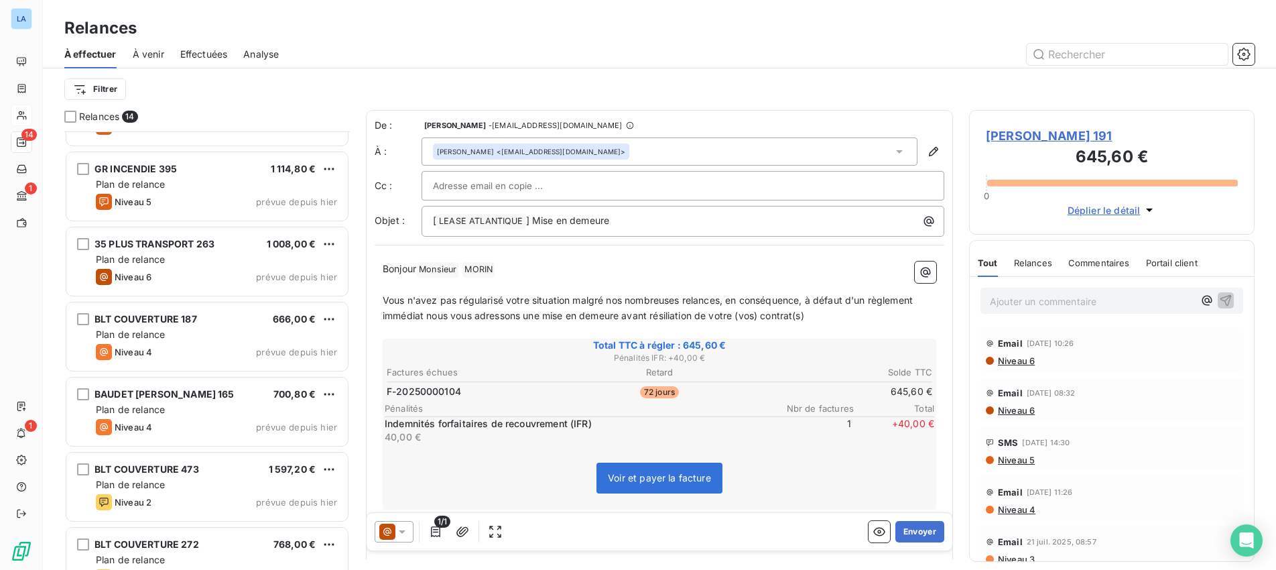
click at [154, 54] on span "À venir" at bounding box center [148, 54] width 31 height 13
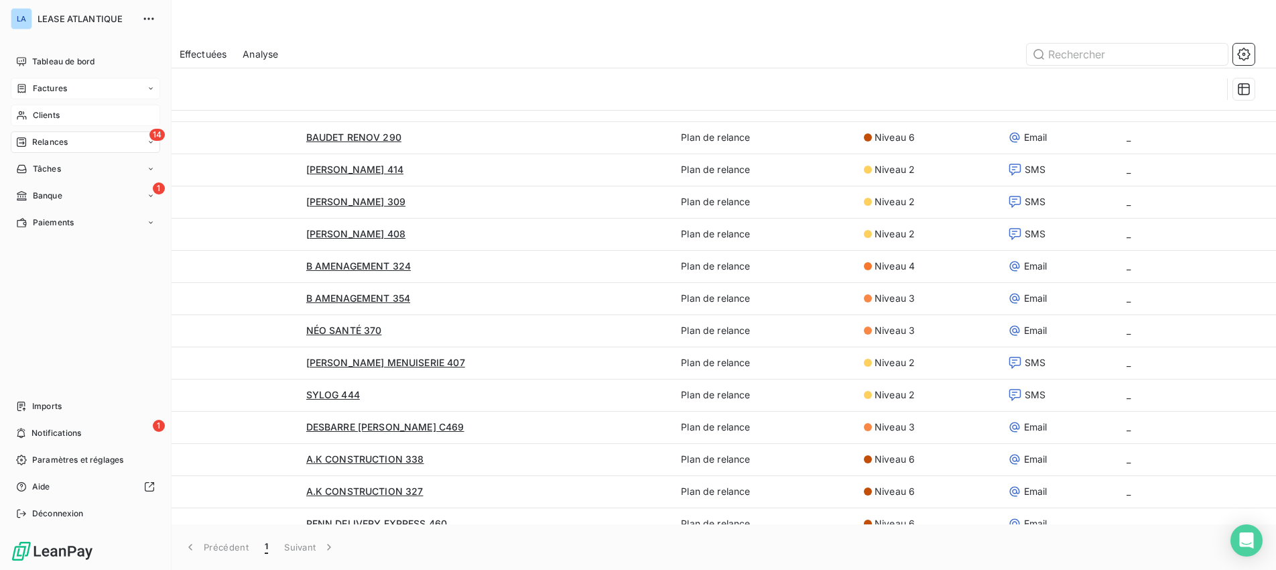
click at [46, 86] on span "Factures" at bounding box center [50, 88] width 34 height 12
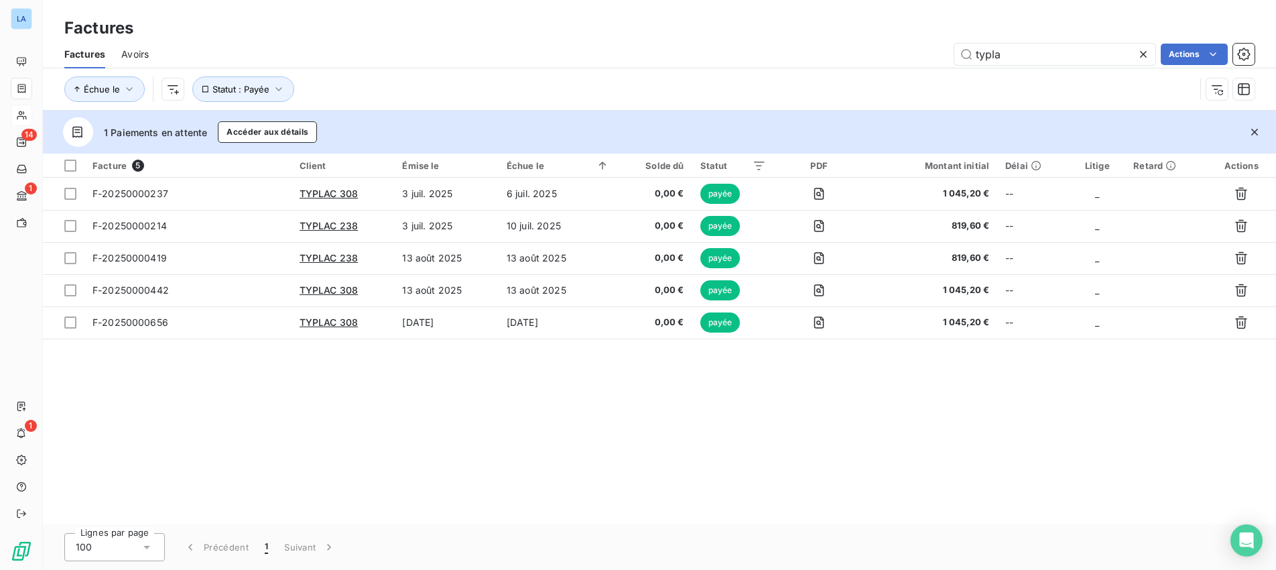
click at [1142, 56] on icon at bounding box center [1143, 54] width 13 height 13
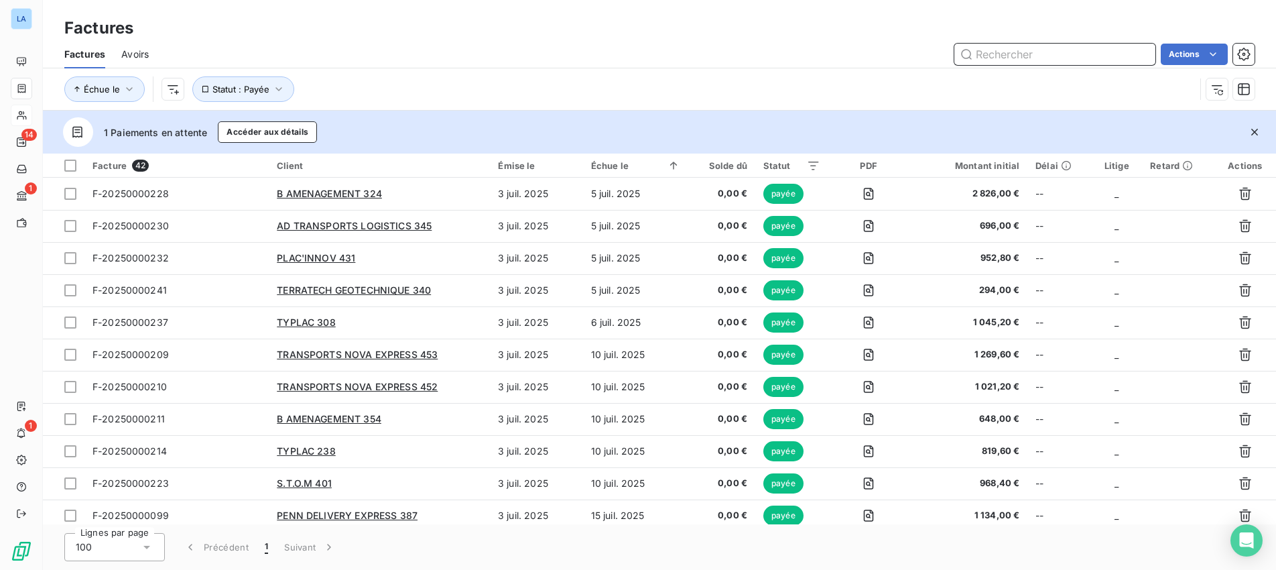
click at [1023, 50] on input "text" at bounding box center [1054, 54] width 201 height 21
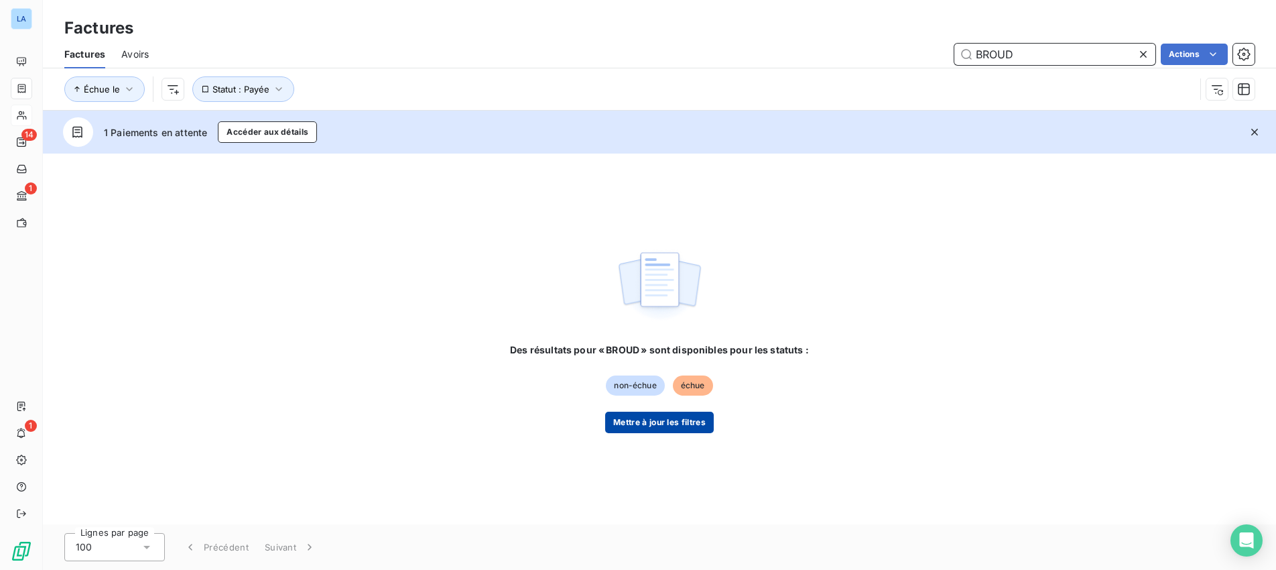
type input "BROUD"
click at [661, 424] on button "Mettre à jour les filtres" at bounding box center [659, 421] width 109 height 21
